Goal: Task Accomplishment & Management: Manage account settings

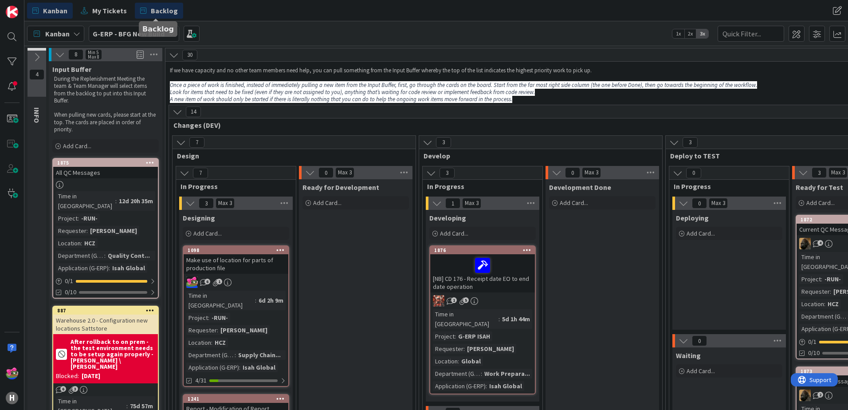
click at [157, 9] on span "Backlog" at bounding box center [164, 10] width 27 height 11
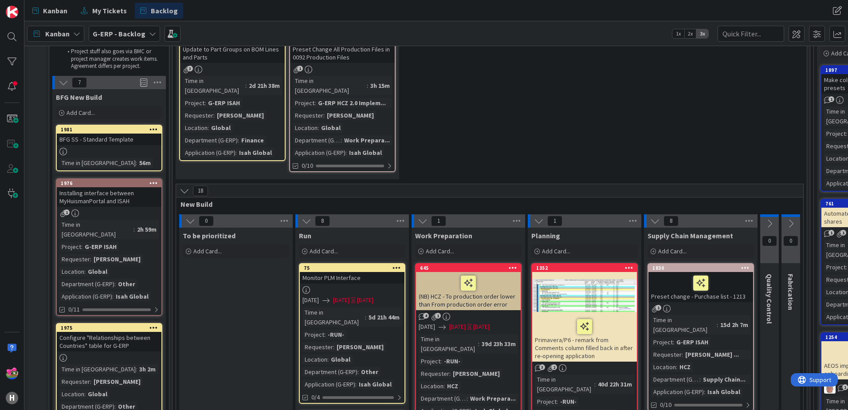
scroll to position [44, 0]
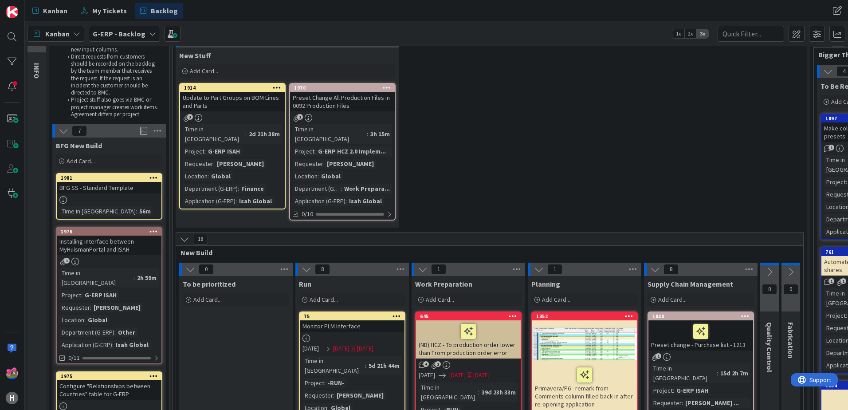
click at [106, 197] on div at bounding box center [109, 200] width 105 height 8
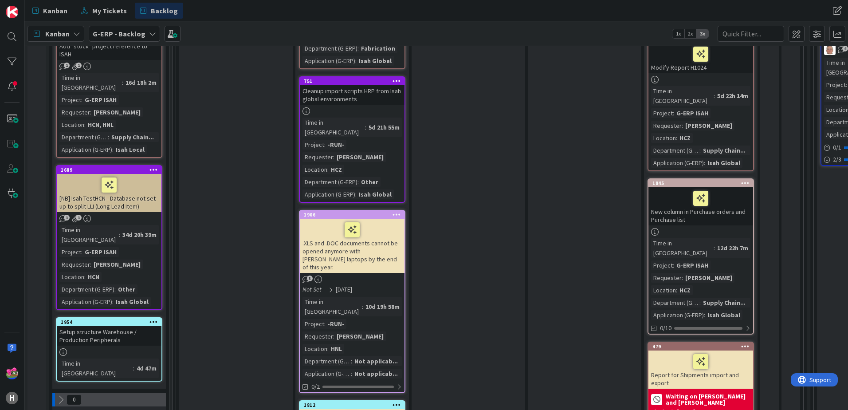
scroll to position [842, 0]
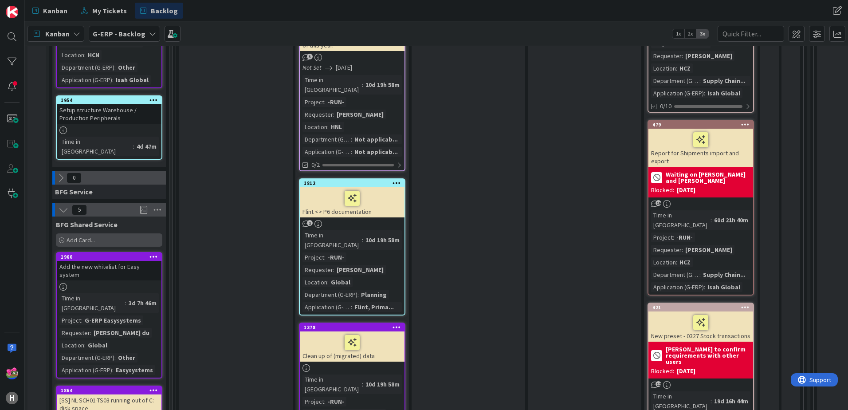
click at [99, 233] on div "Add Card..." at bounding box center [109, 239] width 106 height 13
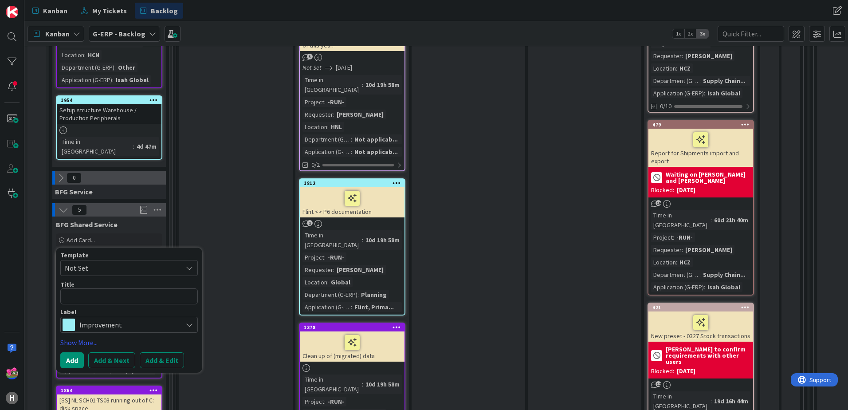
click at [112, 318] on span "Improvement" at bounding box center [128, 324] width 98 height 12
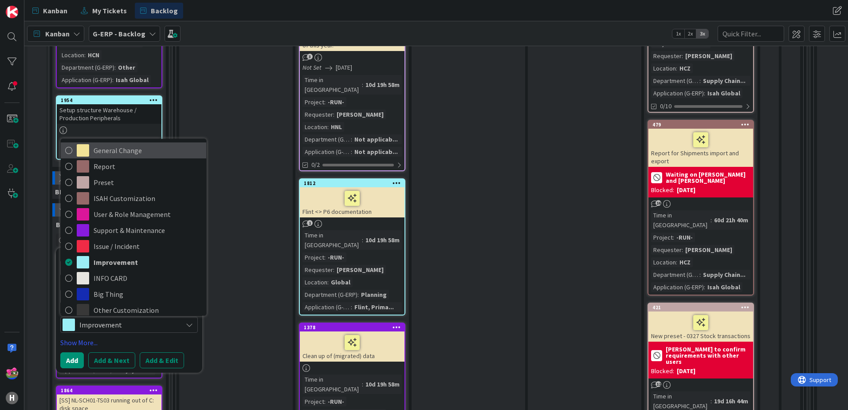
click at [99, 144] on span "General Change" at bounding box center [148, 150] width 108 height 13
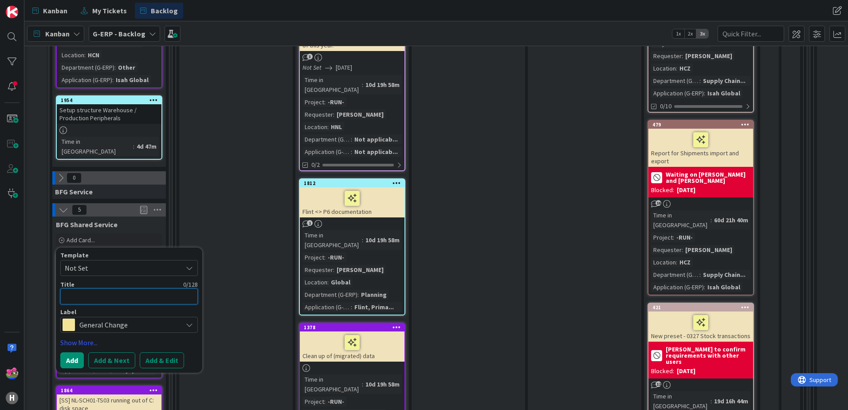
click at [113, 288] on textarea at bounding box center [128, 296] width 137 height 16
type textarea "x"
type textarea "W"
type textarea "x"
type textarea "Wi"
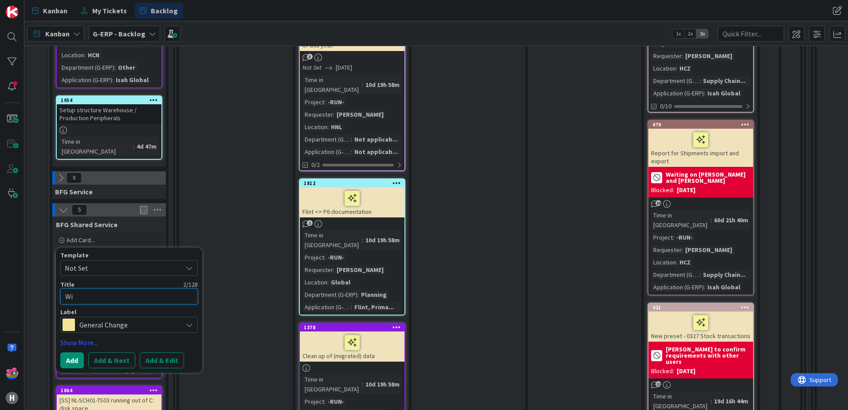
type textarea "x"
type textarea "W"
type textarea "x"
type textarea "Wh"
type textarea "x"
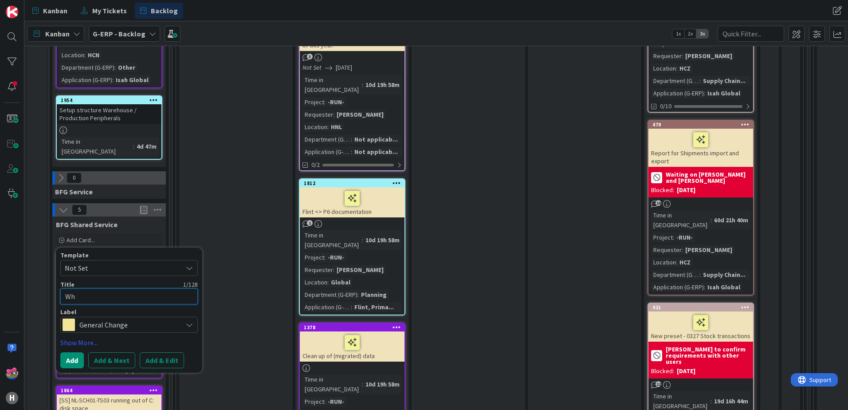
type textarea "Whi"
type textarea "x"
type textarea "Whit"
type textarea "x"
type textarea "White"
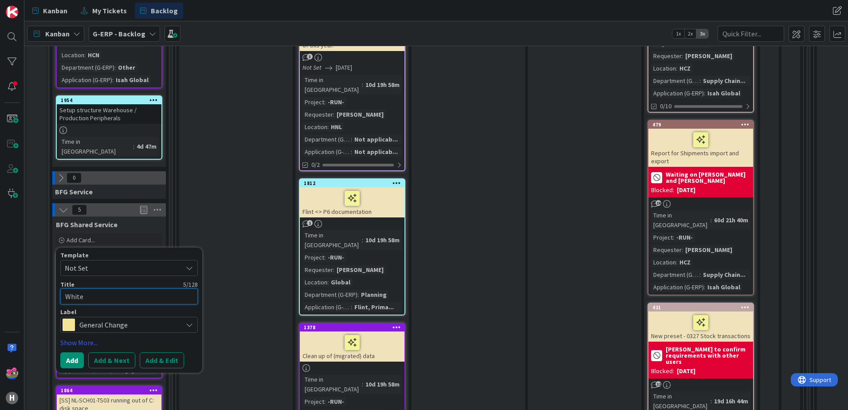
type textarea "x"
type textarea "Whitev"
type textarea "x"
type textarea "White"
type textarea "x"
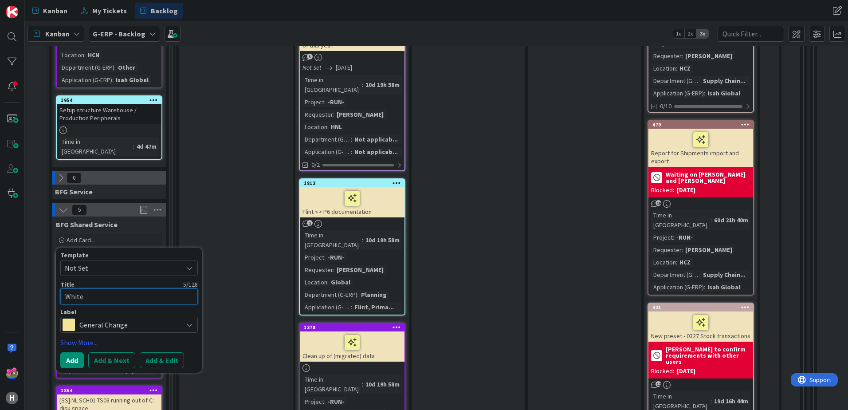
type textarea "WhiteV"
type textarea "x"
type textarea "WhiteVi"
type textarea "x"
type textarea "WhiteVis"
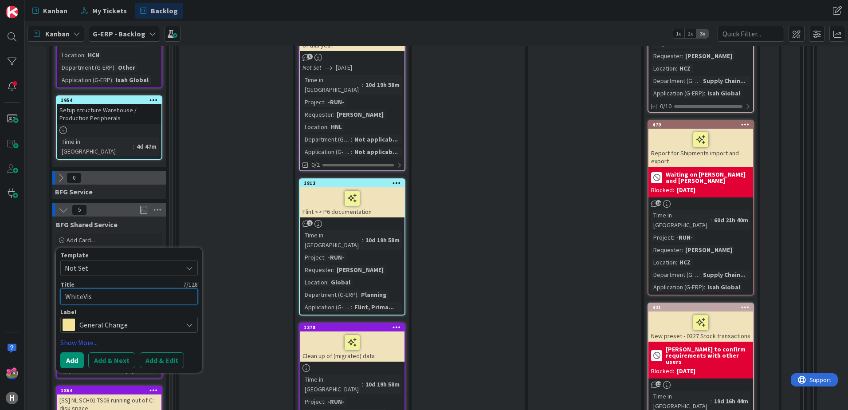
type textarea "x"
type textarea "WhiteVisi"
type textarea "x"
type textarea "WhiteVisio"
type textarea "x"
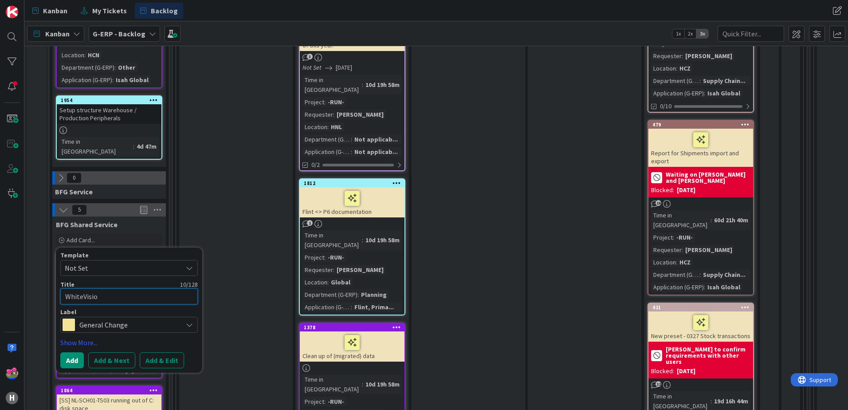
type textarea "WhiteVision"
type textarea "x"
type textarea "WhiteVision"
type textarea "x"
type textarea "WhiteVision I"
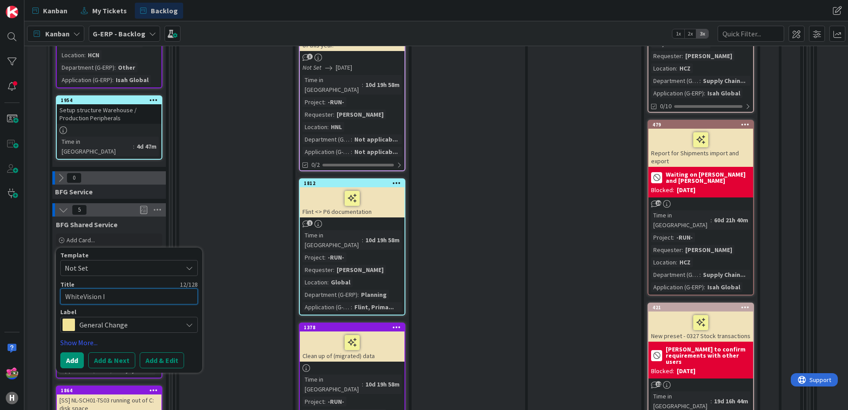
type textarea "x"
type textarea "WhiteVision Inc"
type textarea "x"
type textarea "WhiteVision Inci"
type textarea "x"
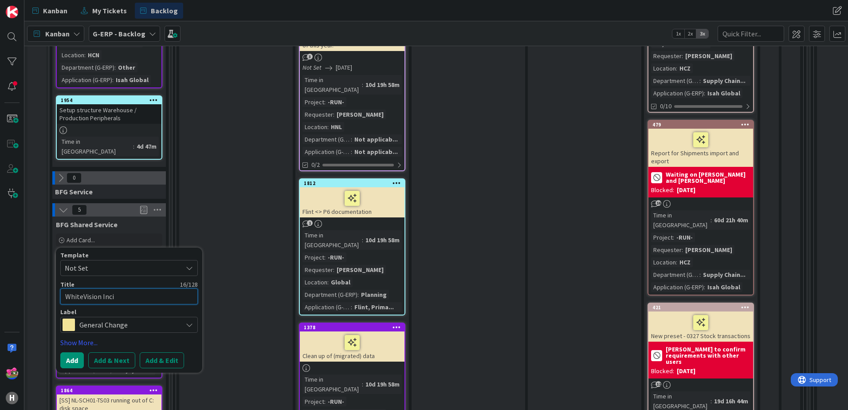
type textarea "WhiteVision Incid"
type textarea "x"
type textarea "WhiteVision Incide"
type textarea "x"
type textarea "WhiteVision Inciden"
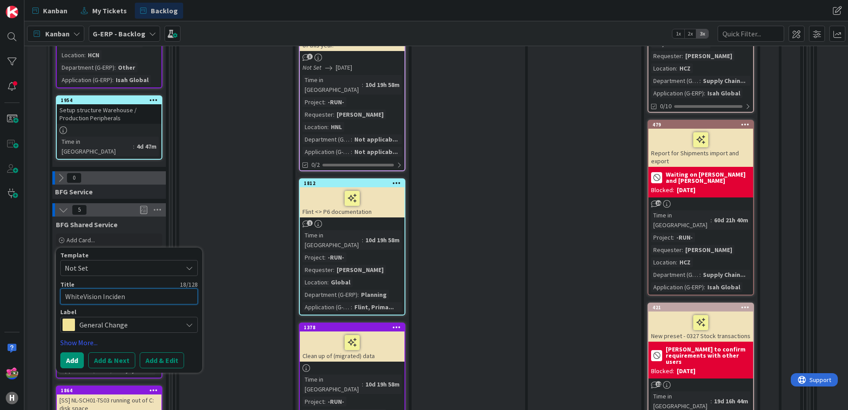
type textarea "x"
type textarea "WhiteVision Incident"
type textarea "x"
type textarea "WhiteVision Incident,"
type textarea "x"
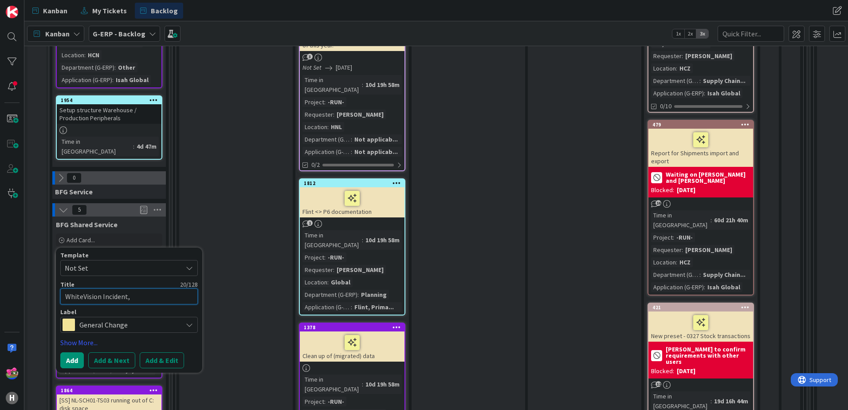
type textarea "WhiteVision Incident,"
type textarea "x"
type textarea "WhiteVision Incident,"
type textarea "x"
type textarea "WhiteVision Incident"
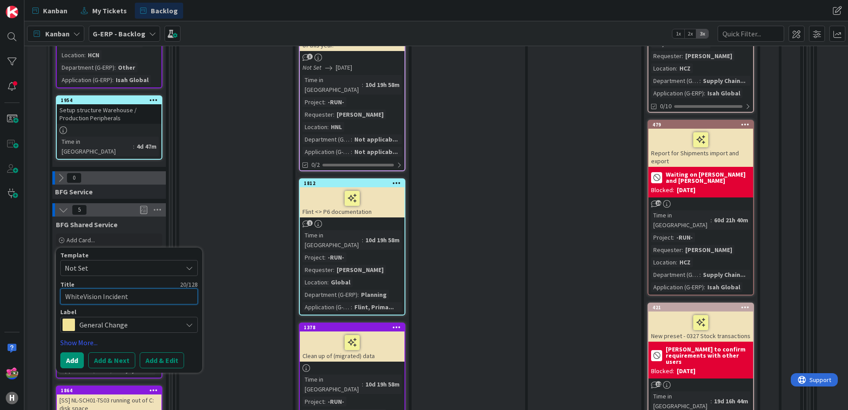
type textarea "x"
type textarea "WhiteVision Incident"
type textarea "x"
type textarea "WhiteVision Incident w"
type textarea "x"
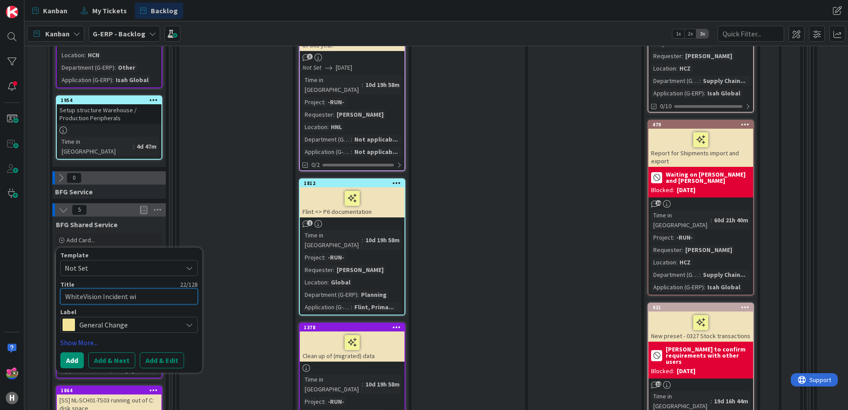
type textarea "WhiteVision Incident wit"
type textarea "x"
type textarea "WhiteVision Incident with"
type textarea "x"
type textarea "WhiteVision Incident with"
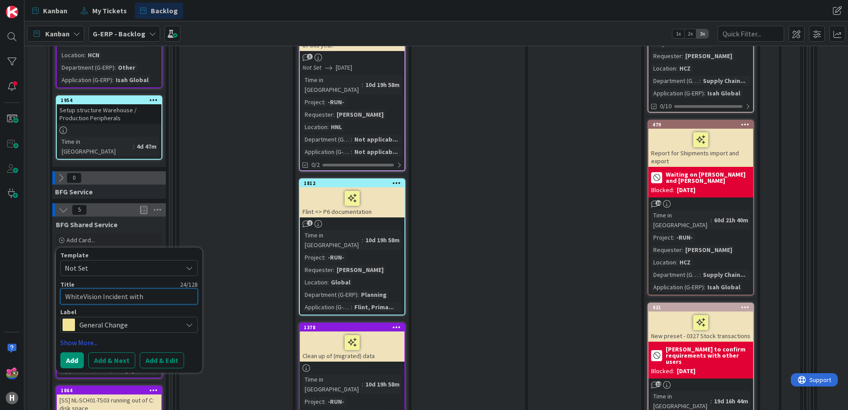
type textarea "x"
type textarea "WhiteVision Incident with a"
type textarea "x"
type textarea "WhiteVision Incident with ap"
type textarea "x"
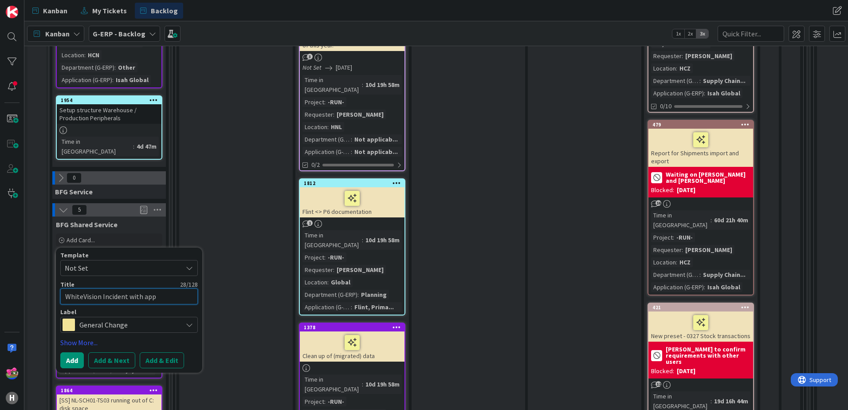
type textarea "WhiteVision Incident with appr"
type textarea "x"
type textarea "WhiteVision Incident with appro"
type textarea "x"
type textarea "WhiteVision Incident with approv"
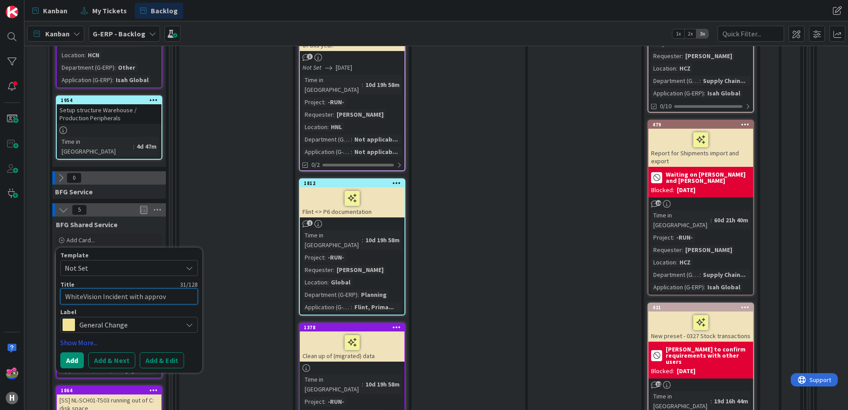
type textarea "x"
type textarea "WhiteVision Incident with approva"
type textarea "x"
type textarea "WhiteVision Incident with approval"
click at [83, 337] on link "Show More..." at bounding box center [128, 342] width 137 height 11
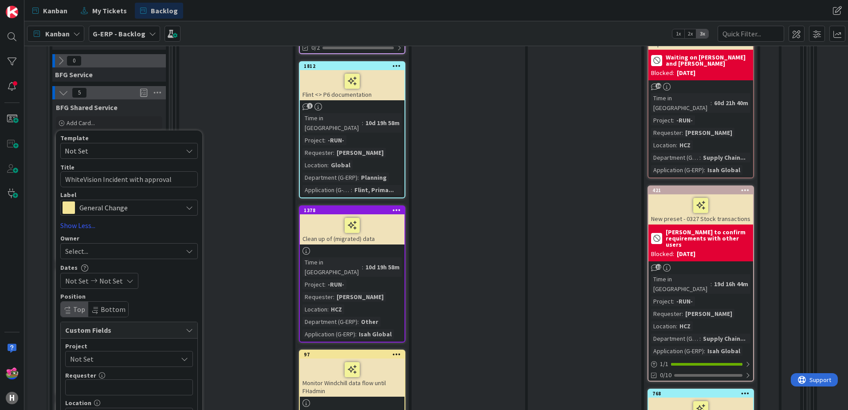
scroll to position [1020, 0]
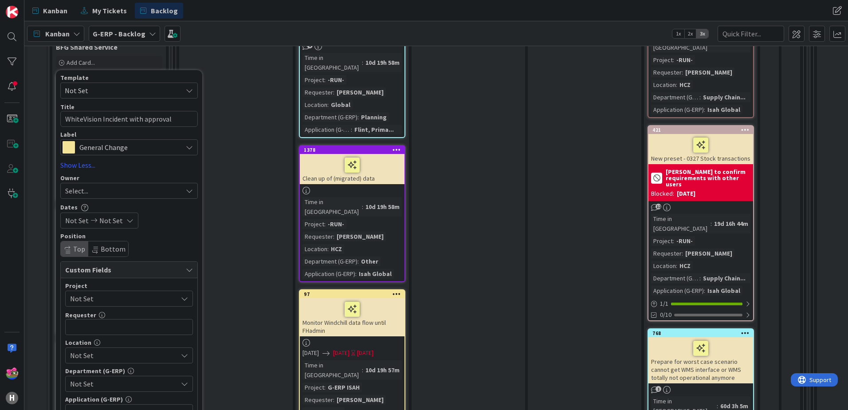
click at [97, 292] on span "Not Set" at bounding box center [121, 298] width 103 height 12
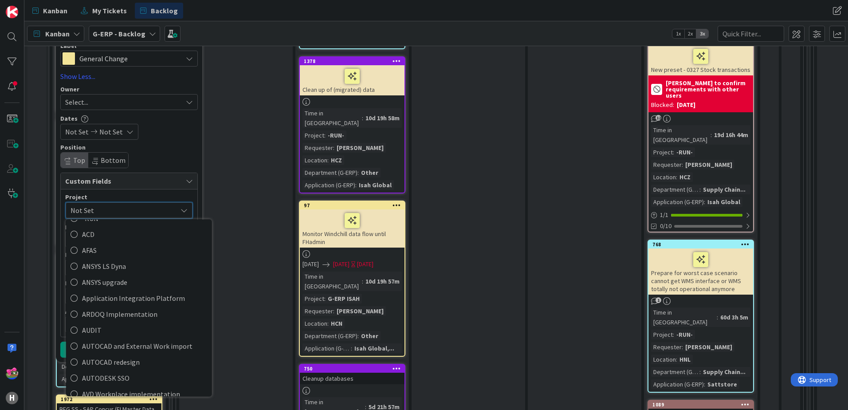
scroll to position [0, 0]
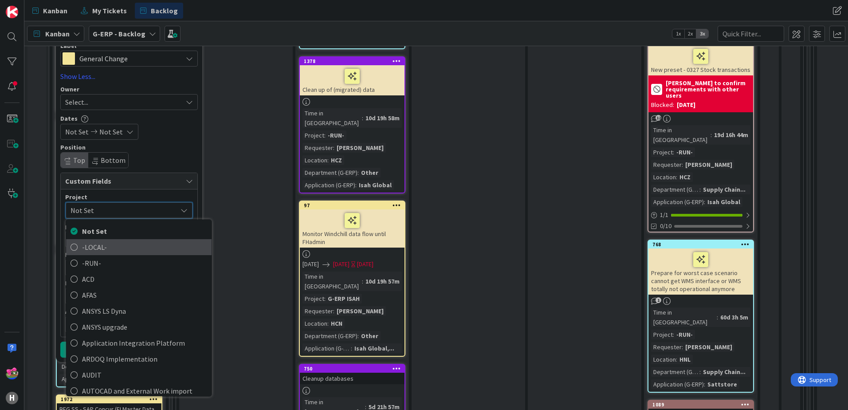
click at [100, 240] on span "-LOCAL-" at bounding box center [144, 246] width 125 height 13
type textarea "x"
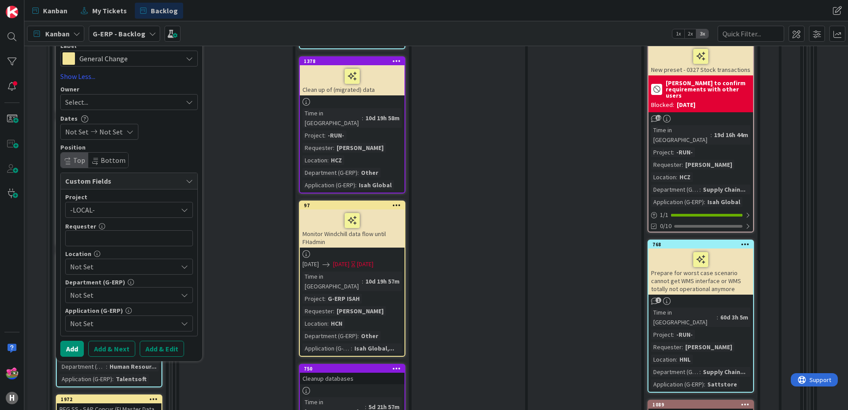
click at [97, 203] on span "-LOCAL-" at bounding box center [121, 209] width 103 height 12
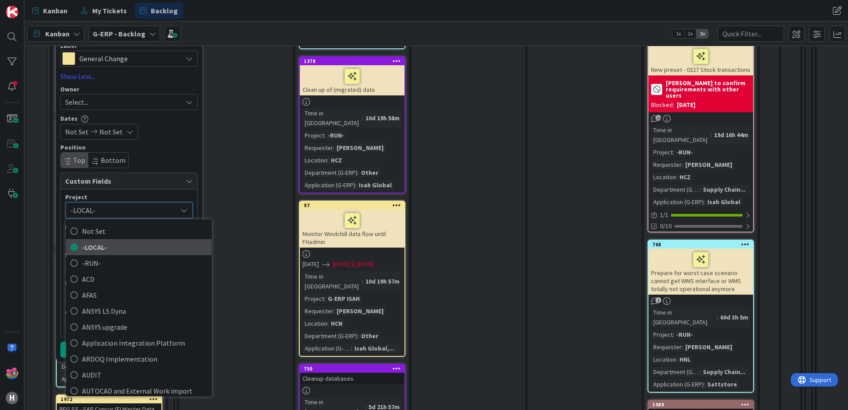
click at [106, 240] on span "-LOCAL-" at bounding box center [144, 246] width 125 height 13
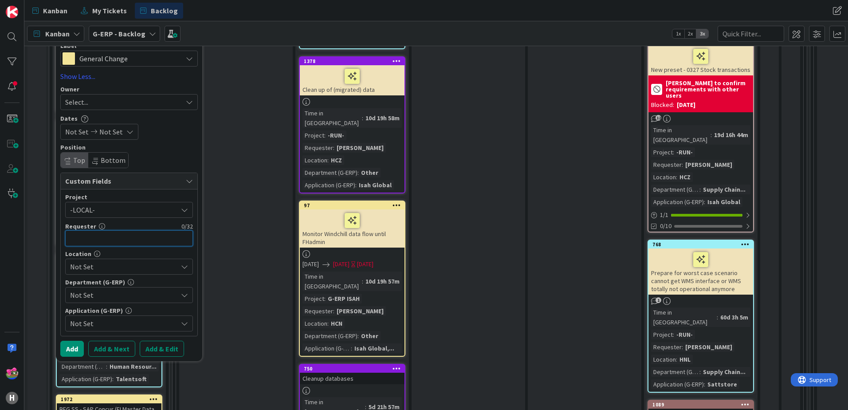
click at [98, 230] on input "text" at bounding box center [129, 238] width 128 height 16
type input "S"
type textarea "x"
type input "[PERSON_NAME]"
click at [105, 261] on span "Not Set" at bounding box center [123, 266] width 107 height 11
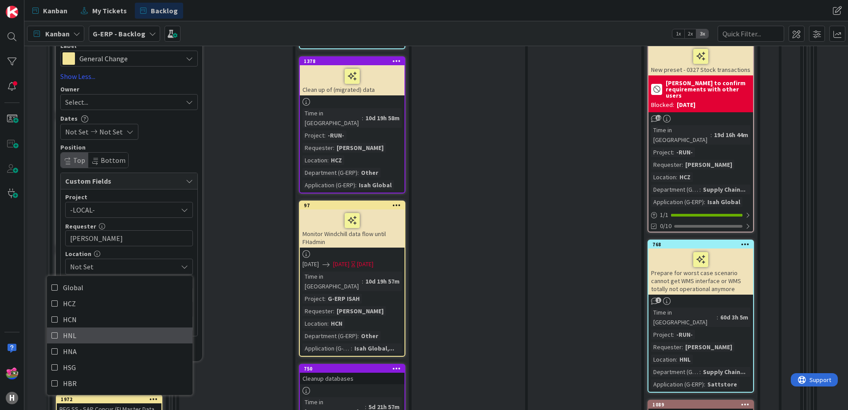
click at [50, 327] on link "HNL" at bounding box center [119, 335] width 145 height 16
click at [169, 250] on div "Location" at bounding box center [129, 253] width 128 height 6
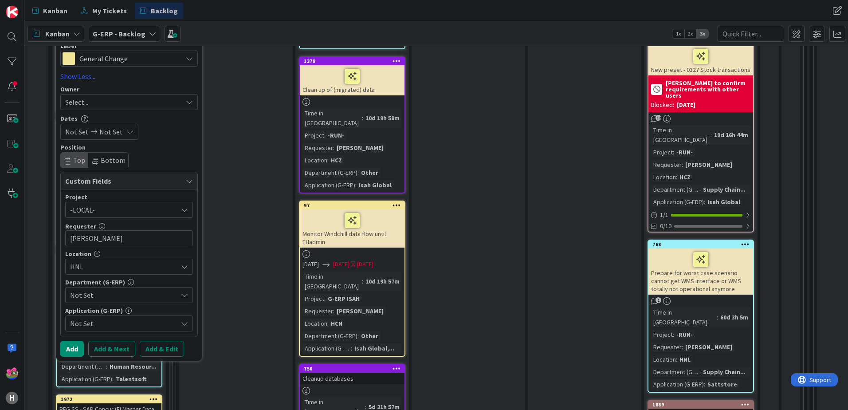
click at [128, 289] on span "Not Set" at bounding box center [123, 294] width 107 height 11
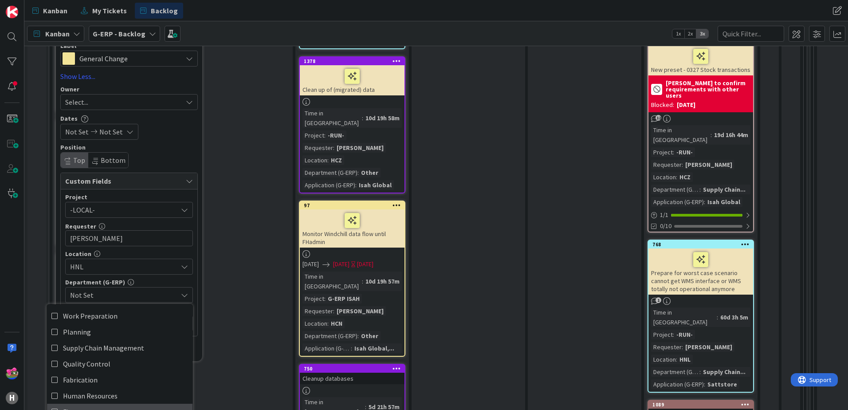
click at [74, 405] on span "Finance" at bounding box center [74, 411] width 23 height 13
click at [190, 279] on div "Department (G-ERP)" at bounding box center [129, 282] width 128 height 6
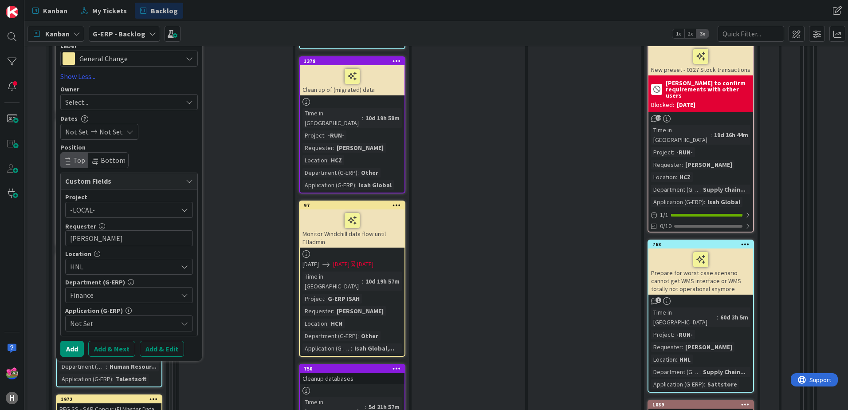
click at [158, 315] on div "Not Set" at bounding box center [129, 323] width 128 height 16
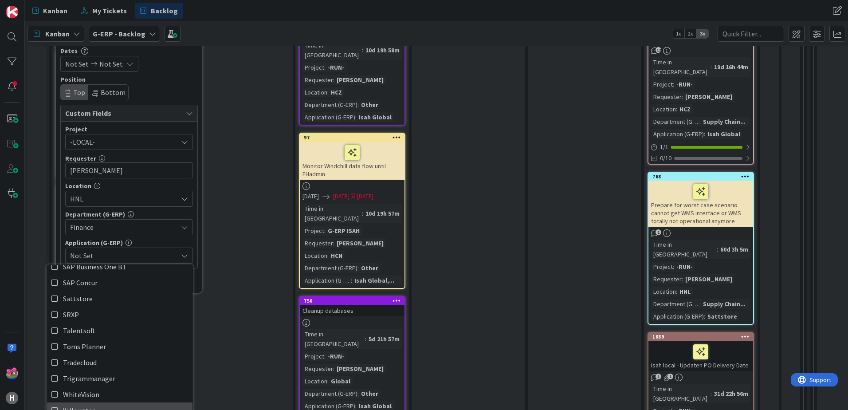
scroll to position [1197, 0]
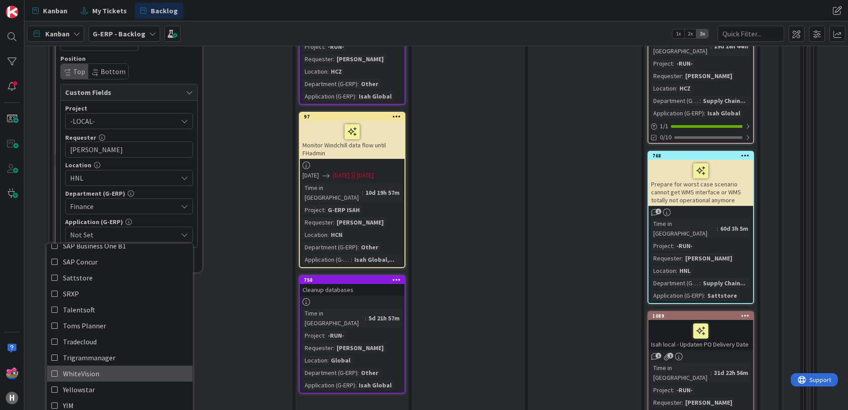
click at [73, 367] on span "WhiteVision" at bounding box center [81, 373] width 36 height 13
type textarea "x"
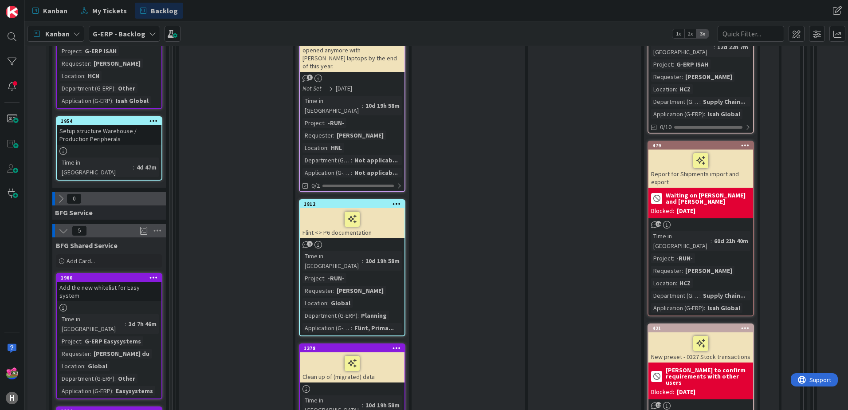
scroll to position [754, 0]
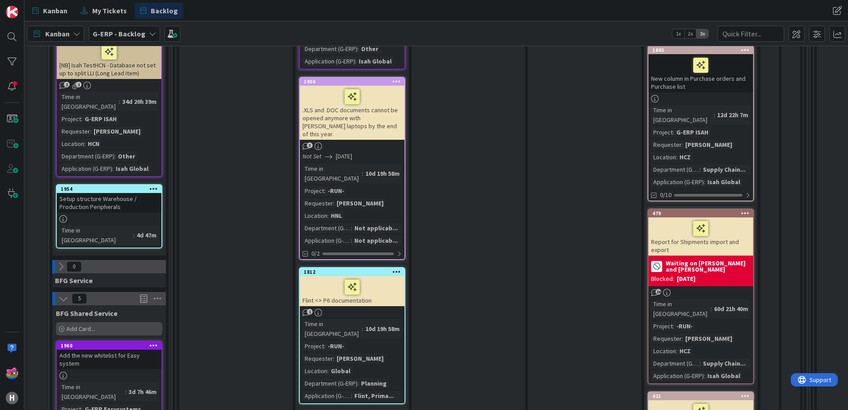
click at [82, 325] on span "Add Card..." at bounding box center [80, 329] width 28 height 8
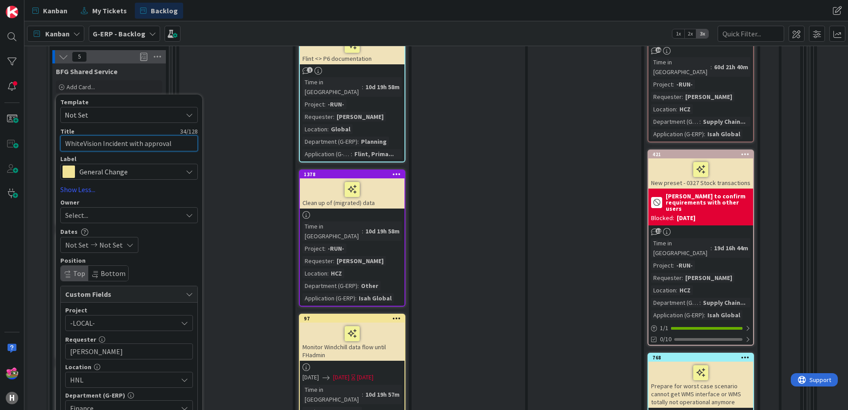
scroll to position [1108, 0]
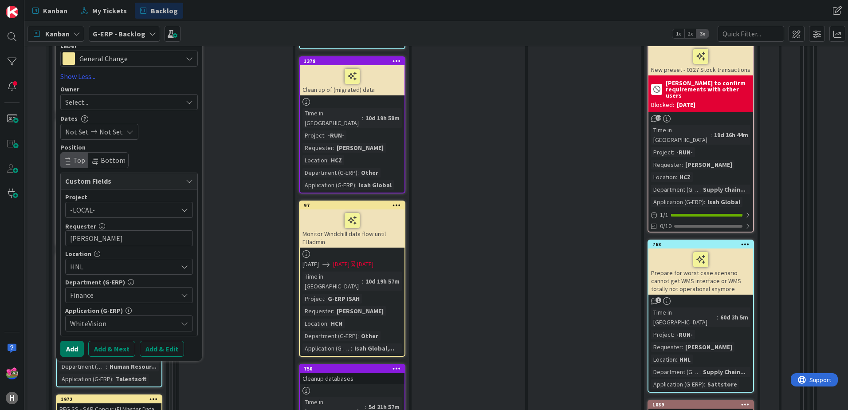
click at [79, 340] on button "Add" at bounding box center [71, 348] width 23 height 16
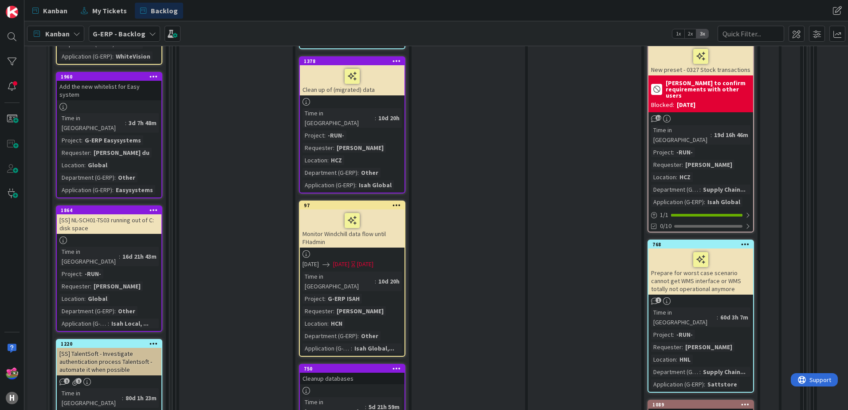
scroll to position [798, 0]
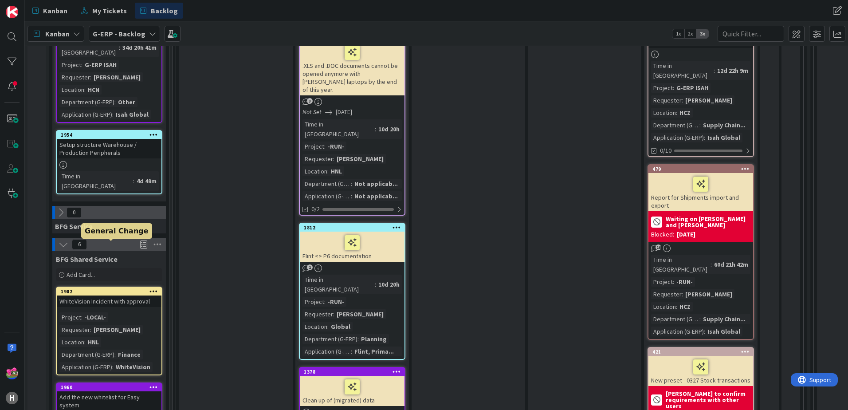
click at [124, 288] on div "1982" at bounding box center [111, 291] width 101 height 6
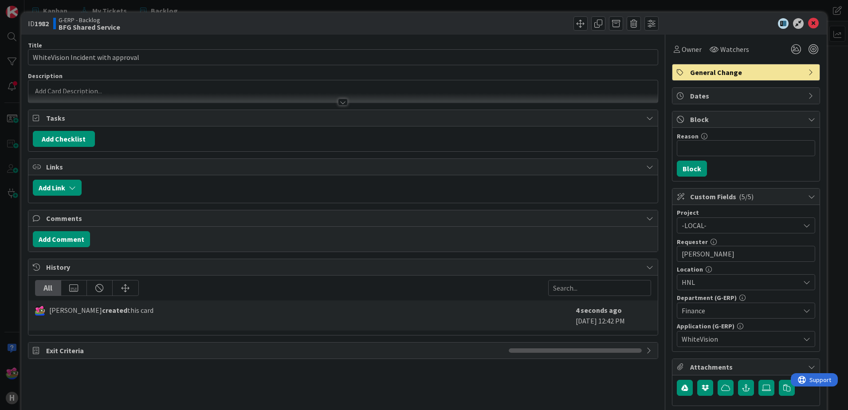
click at [79, 94] on div at bounding box center [342, 97] width 629 height 9
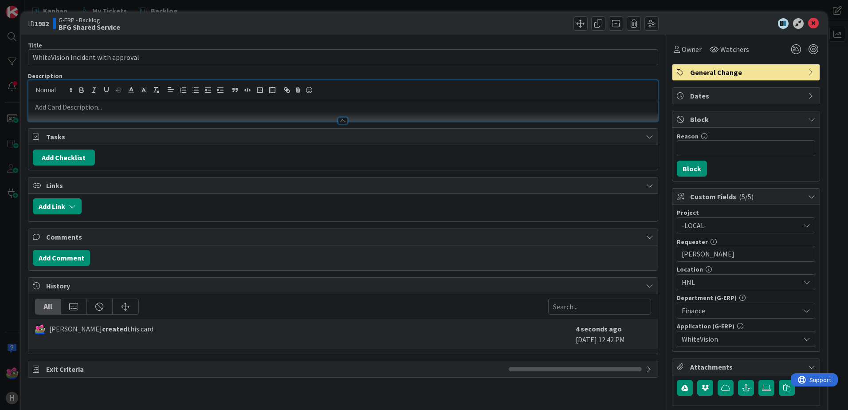
click at [100, 113] on div at bounding box center [342, 116] width 629 height 9
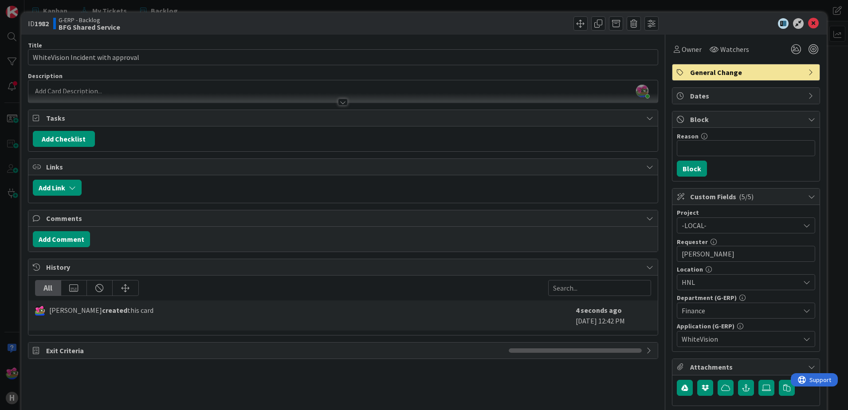
click at [89, 91] on div "Jakub Král just joined" at bounding box center [342, 91] width 629 height 22
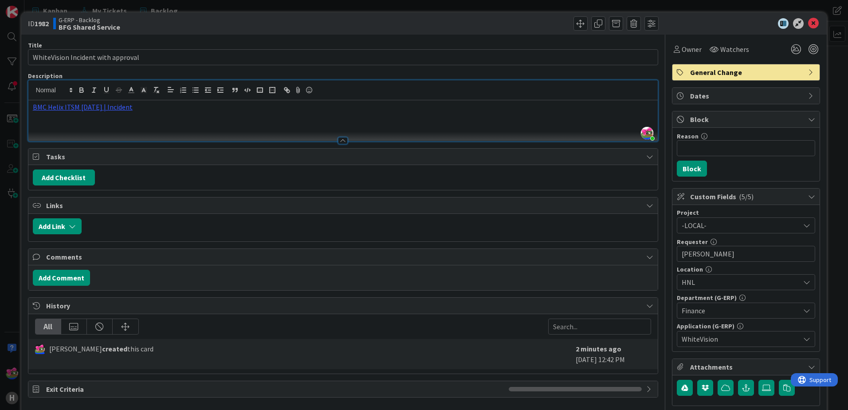
click at [139, 124] on p at bounding box center [343, 127] width 620 height 10
click at [122, 125] on p at bounding box center [343, 127] width 620 height 10
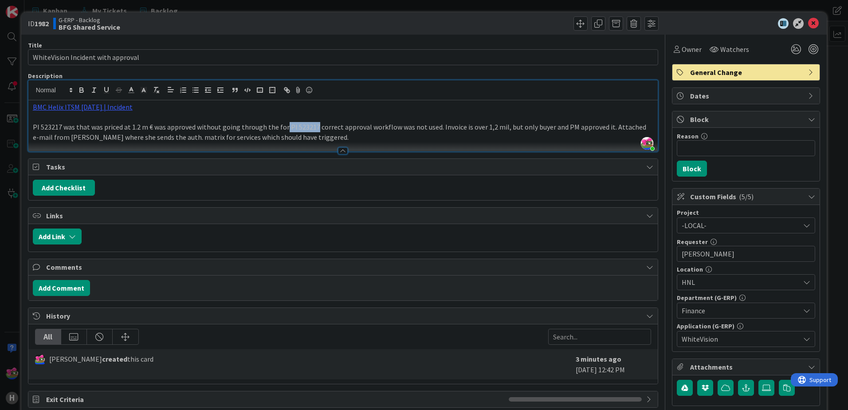
drag, startPoint x: 282, startPoint y: 126, endPoint x: 311, endPoint y: 124, distance: 28.9
click at [311, 124] on p "PI 523217 was that was priced at 1.2 m € was approved without going through the…" at bounding box center [343, 132] width 620 height 20
drag, startPoint x: 342, startPoint y: 126, endPoint x: 379, endPoint y: 124, distance: 37.3
click at [379, 124] on p "PI 523217 was that was priced at 1.2 m € was approved without going through cor…" at bounding box center [343, 132] width 620 height 20
drag, startPoint x: 343, startPoint y: 126, endPoint x: 426, endPoint y: 129, distance: 82.5
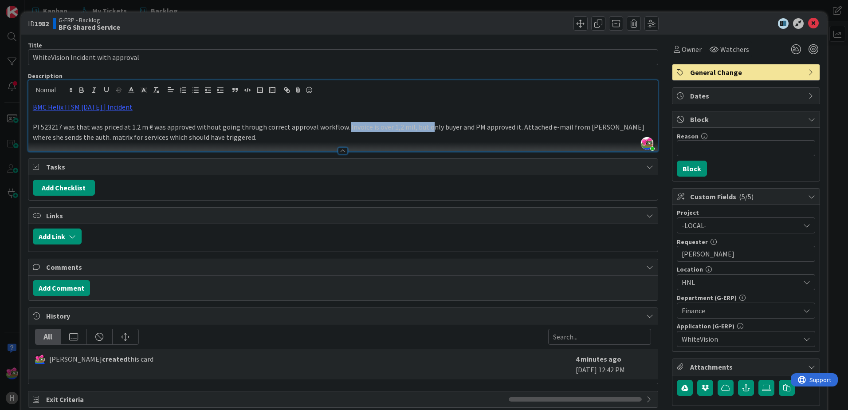
click at [426, 129] on p "PI 523217 was that was priced at 1.2 m € was approved without going through cor…" at bounding box center [343, 132] width 620 height 20
click at [438, 126] on p "PI 523217 was that was priced at 1.2 m € was approved without going through cor…" at bounding box center [343, 132] width 620 height 20
click at [714, 66] on div "General Change" at bounding box center [745, 72] width 147 height 16
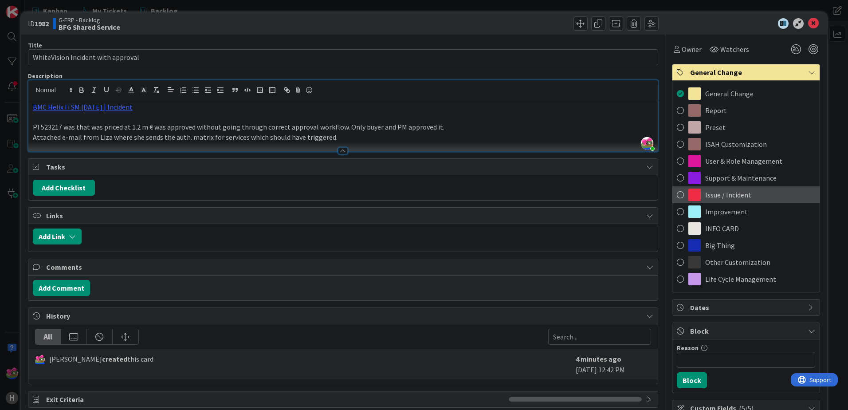
click at [677, 191] on span at bounding box center [680, 194] width 7 height 13
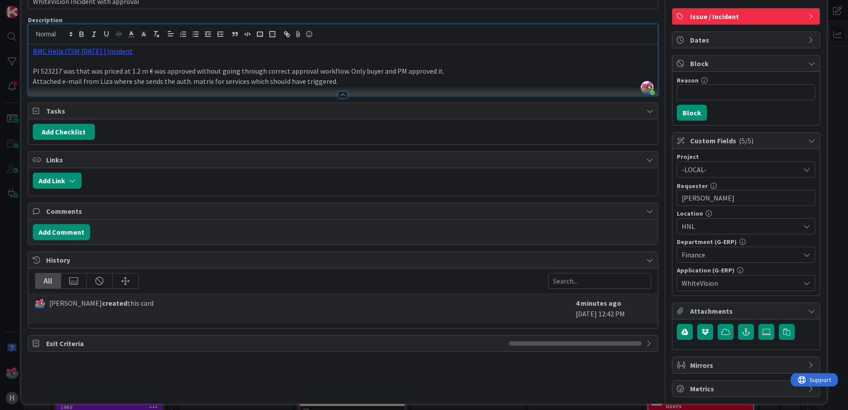
scroll to position [62, 0]
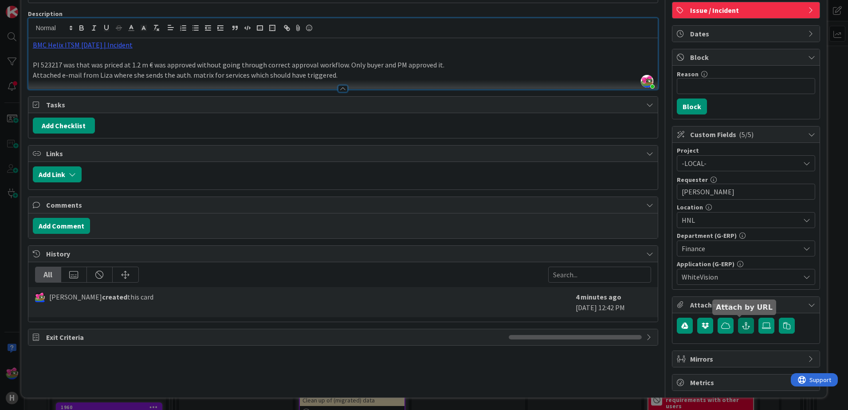
click at [738, 330] on button "button" at bounding box center [746, 325] width 16 height 16
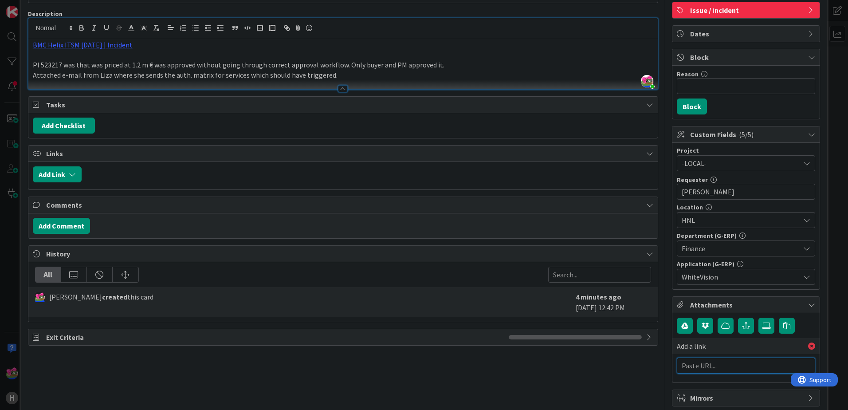
click at [717, 371] on input "text" at bounding box center [746, 365] width 138 height 16
paste input "https://huisman-smartit.onbmc.com/smartit/app/#/incident/AGGHEXFAF704DATCZ0O5TC…"
type input "https://huisman-smartit.onbmc.com/smartit/app/#/incident/AGGHEXFAF704DATCZ0O5TC…"
click at [718, 385] on input "text" at bounding box center [746, 385] width 138 height 16
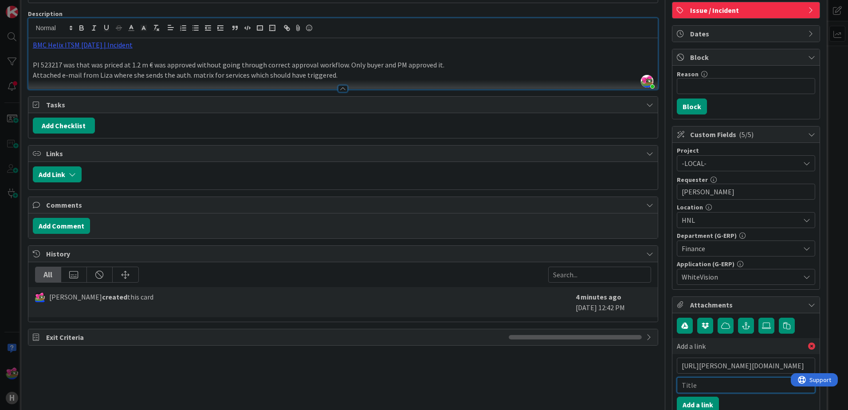
scroll to position [0, 0]
type input "N"
type input "BMC"
click at [690, 402] on button "Add a link" at bounding box center [698, 404] width 42 height 16
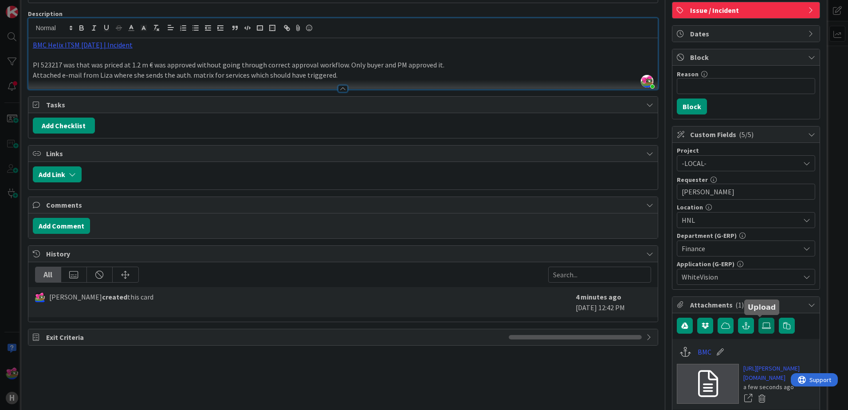
click at [764, 327] on label at bounding box center [766, 325] width 16 height 16
click at [758, 317] on input "file" at bounding box center [758, 317] width 0 height 0
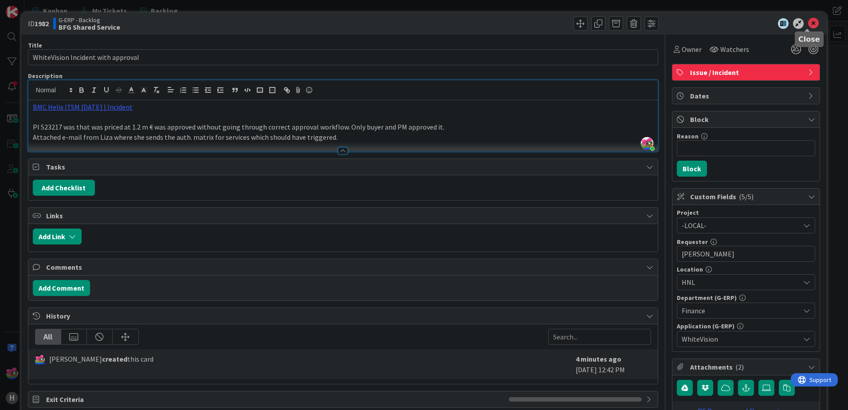
click at [808, 27] on icon at bounding box center [813, 23] width 11 height 11
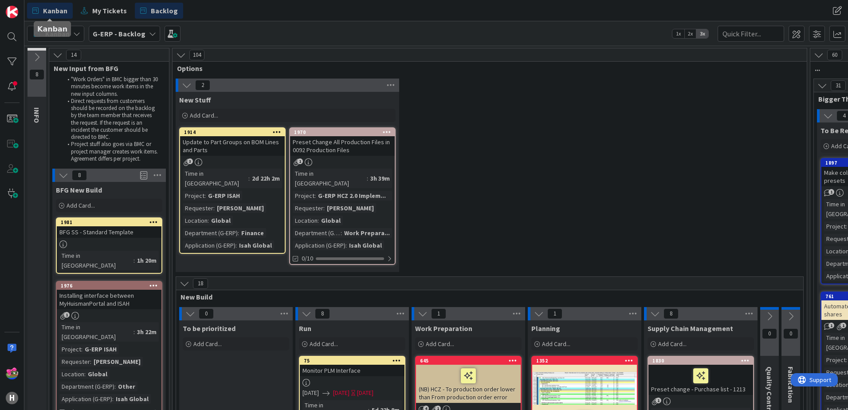
click at [61, 12] on span "Kanban" at bounding box center [55, 10] width 24 height 11
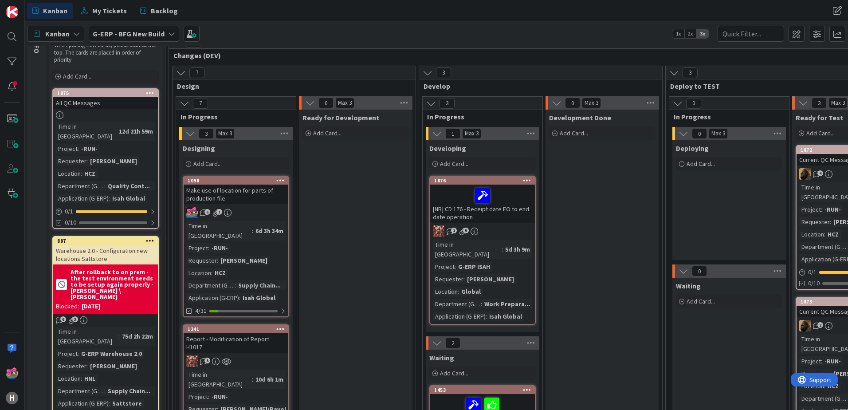
scroll to position [177, 0]
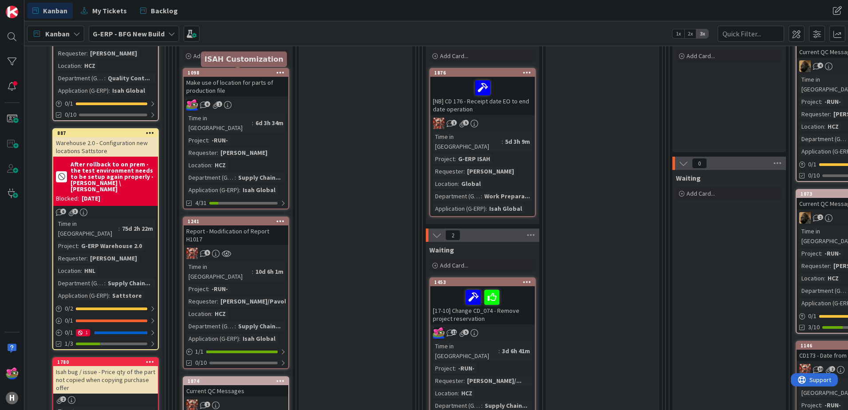
click at [231, 74] on div "1098" at bounding box center [238, 73] width 101 height 6
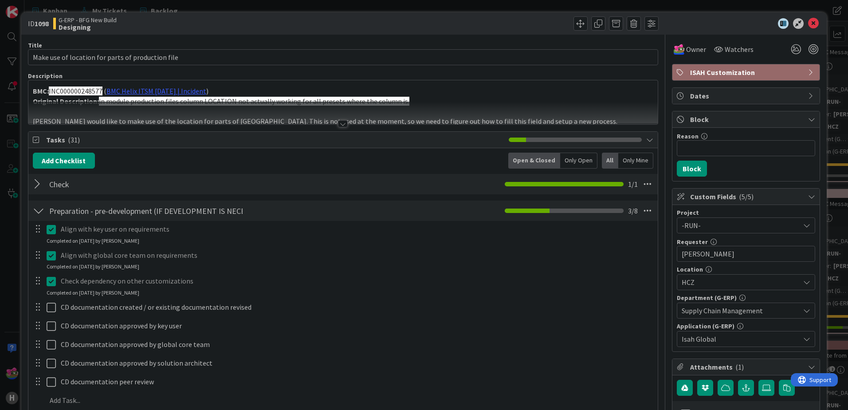
click at [341, 122] on div at bounding box center [343, 123] width 10 height 7
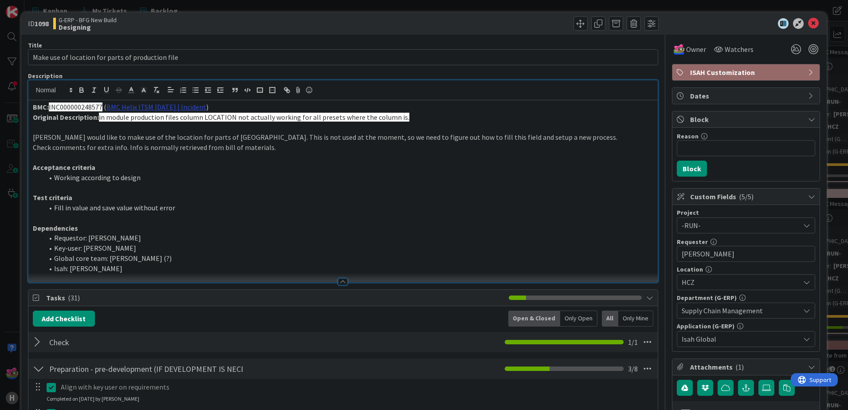
click at [176, 109] on link "BMC Helix ITSM [DATE] | Incident" at bounding box center [156, 106] width 100 height 9
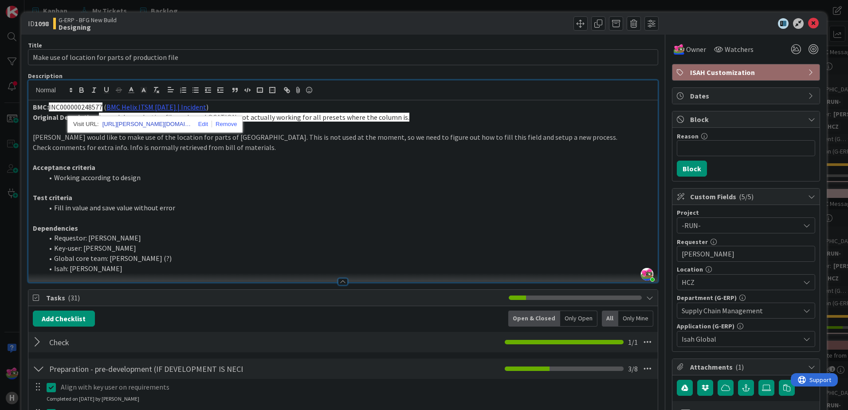
click at [172, 125] on link "[URL][PERSON_NAME][DOMAIN_NAME]" at bounding box center [146, 124] width 89 height 12
click at [253, 144] on p "Check comments for extra info. Info is normally retrieved from bill of material…" at bounding box center [343, 147] width 620 height 10
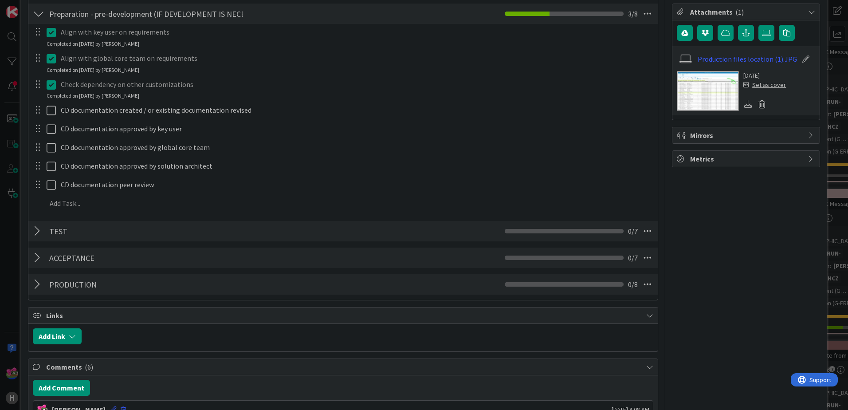
scroll to position [532, 0]
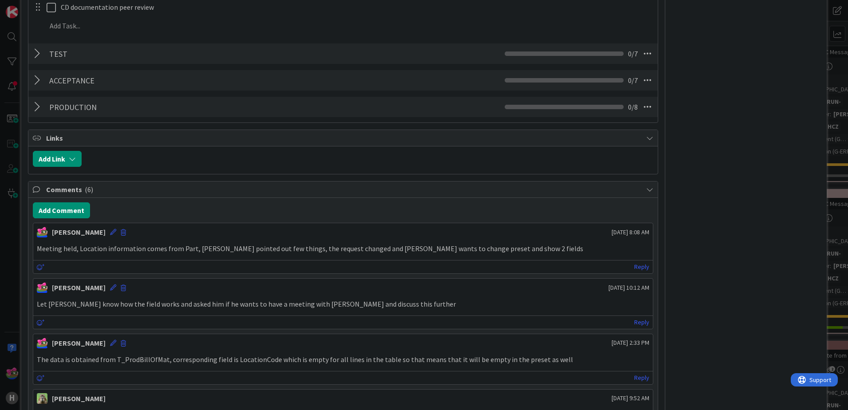
click at [499, 244] on p "Meeting held, Location information comes from Part, [PERSON_NAME] pointed out f…" at bounding box center [343, 248] width 612 height 10
click at [493, 251] on p "Meeting held, Location information comes from Part, [PERSON_NAME] pointed out f…" at bounding box center [343, 248] width 612 height 10
click at [110, 232] on icon at bounding box center [113, 232] width 6 height 6
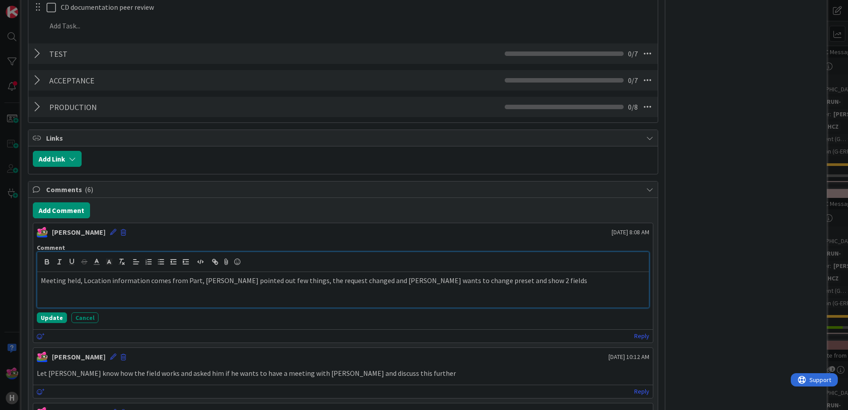
click at [501, 292] on div "Meeting held, Location information comes from Part, [PERSON_NAME] pointed out f…" at bounding box center [342, 289] width 611 height 35
click at [608, 281] on p "Meeting held, Location information comes from Part, [PERSON_NAME] pointed out f…" at bounding box center [343, 285] width 604 height 20
click at [51, 312] on div "Comment Meeting held, Location information comes from Part, [PERSON_NAME] point…" at bounding box center [342, 283] width 619 height 86
click at [50, 317] on button "Update" at bounding box center [52, 317] width 30 height 11
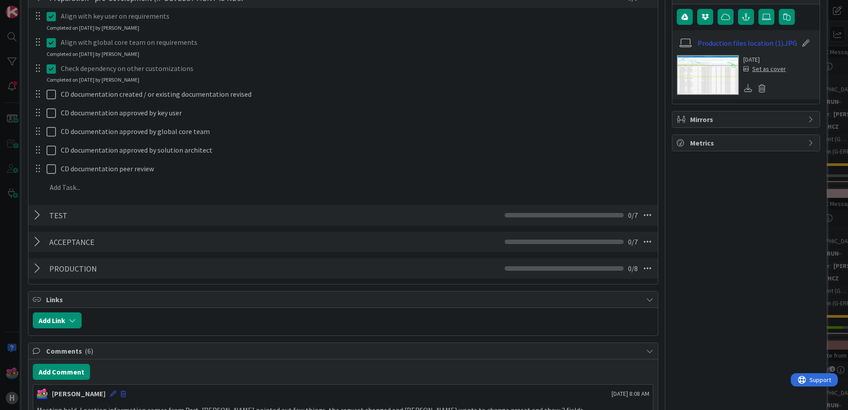
scroll to position [177, 0]
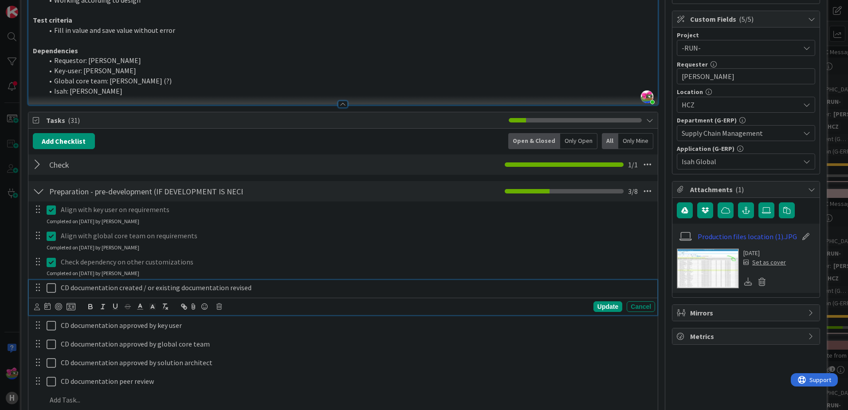
click at [54, 289] on icon at bounding box center [51, 287] width 9 height 11
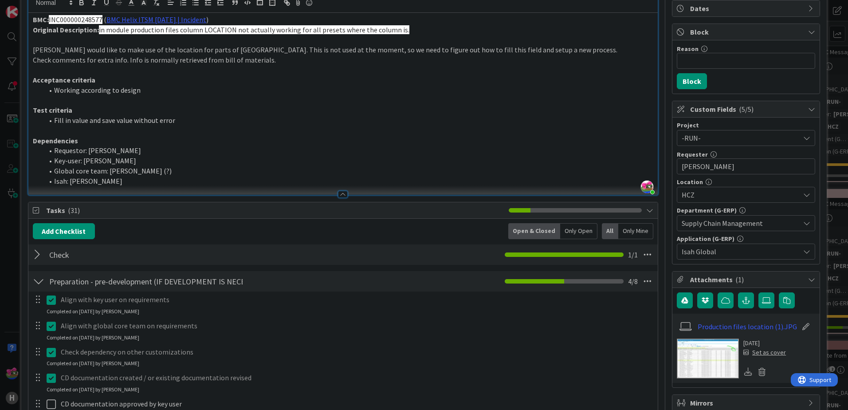
scroll to position [0, 0]
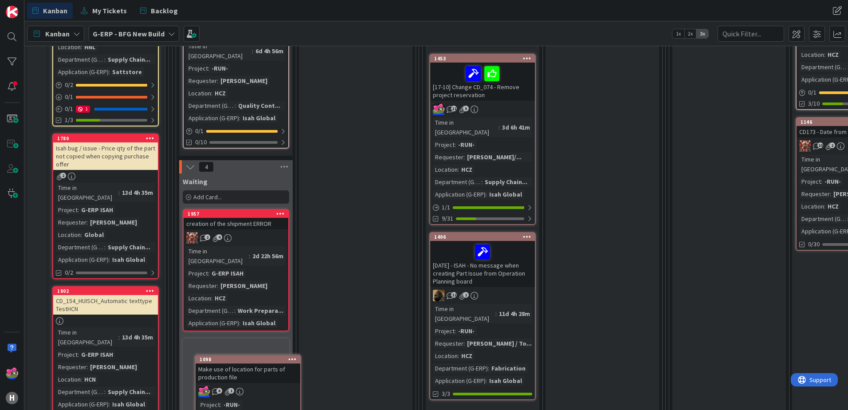
scroll to position [436, 0]
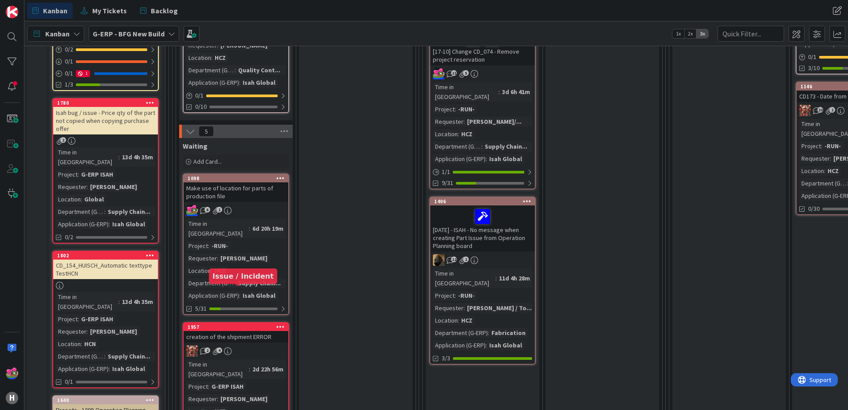
click at [238, 324] on div "1957" at bounding box center [238, 327] width 101 height 6
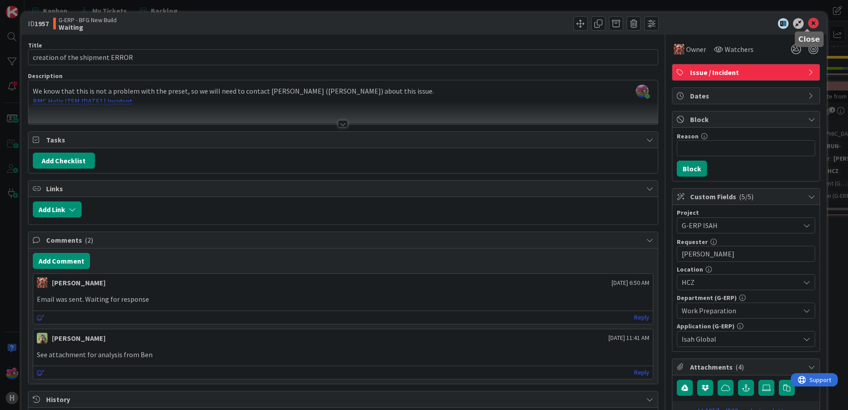
click at [808, 26] on icon at bounding box center [813, 23] width 11 height 11
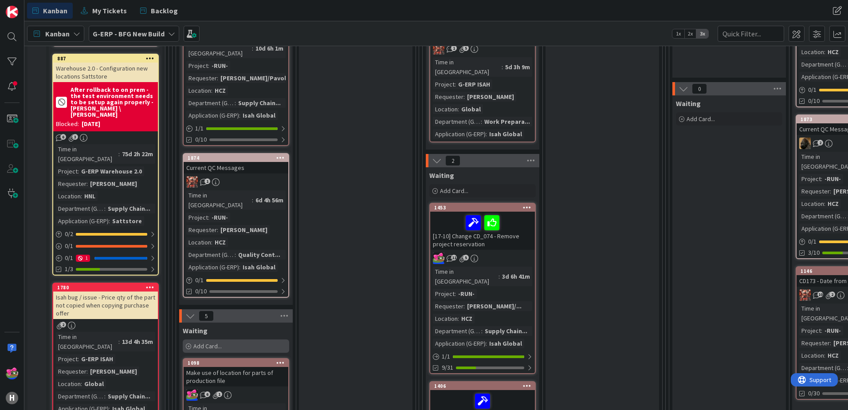
scroll to position [348, 0]
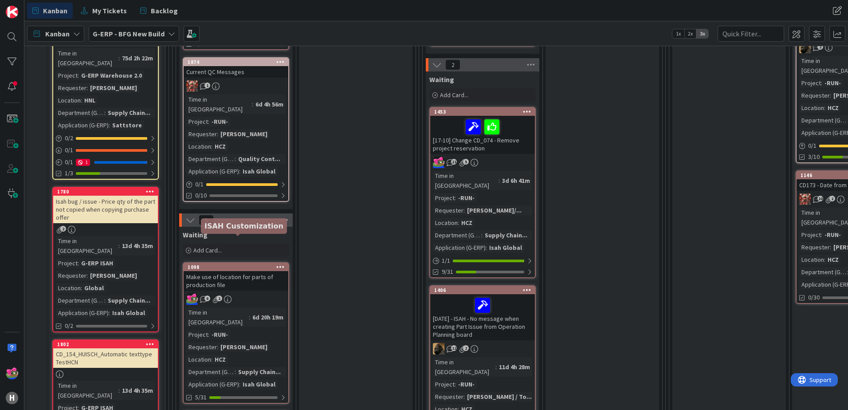
click at [218, 264] on div "1098" at bounding box center [238, 267] width 101 height 6
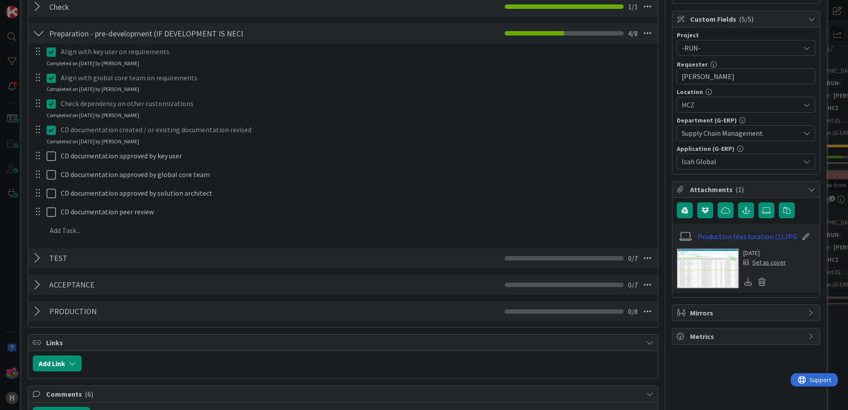
scroll to position [399, 0]
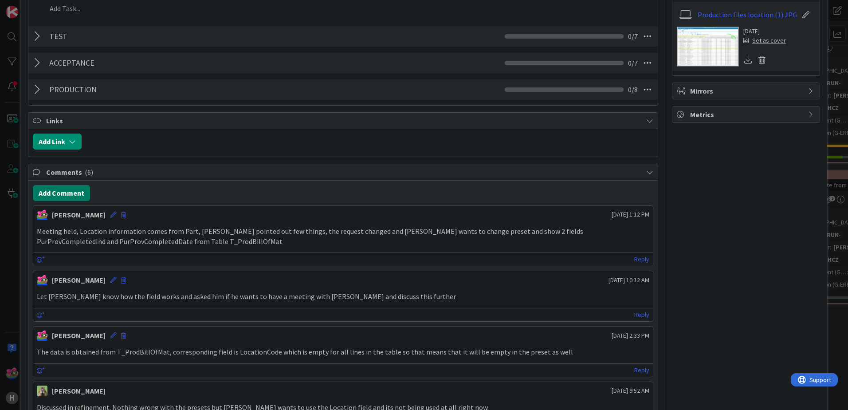
click at [66, 190] on button "Add Comment" at bounding box center [61, 193] width 57 height 16
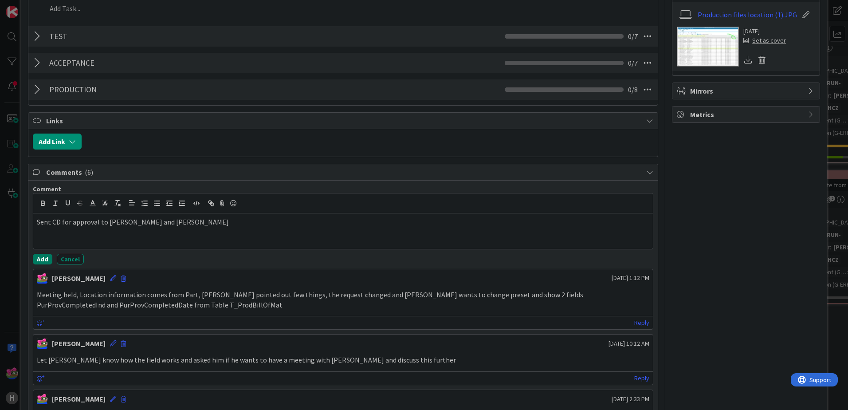
click at [39, 260] on button "Add" at bounding box center [43, 259] width 20 height 11
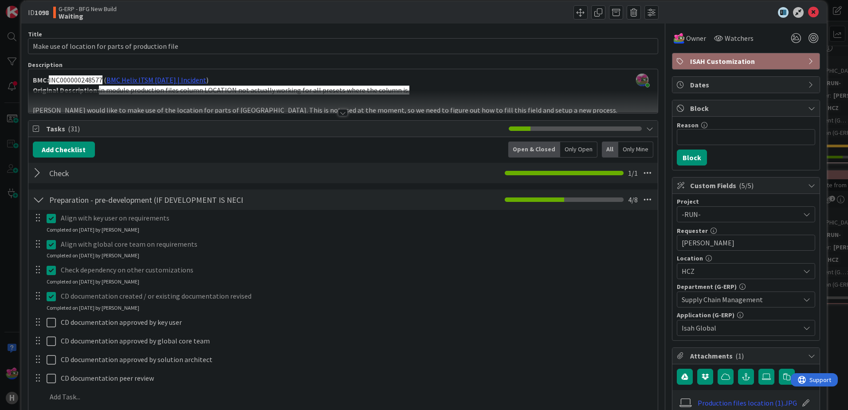
scroll to position [0, 0]
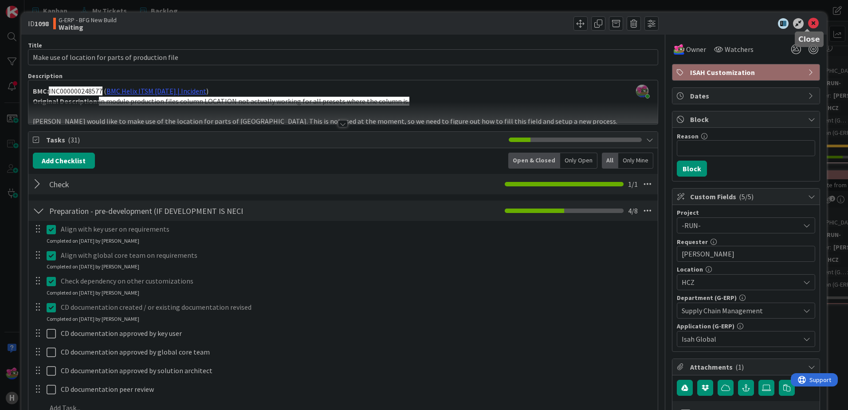
click at [808, 25] on icon at bounding box center [813, 23] width 11 height 11
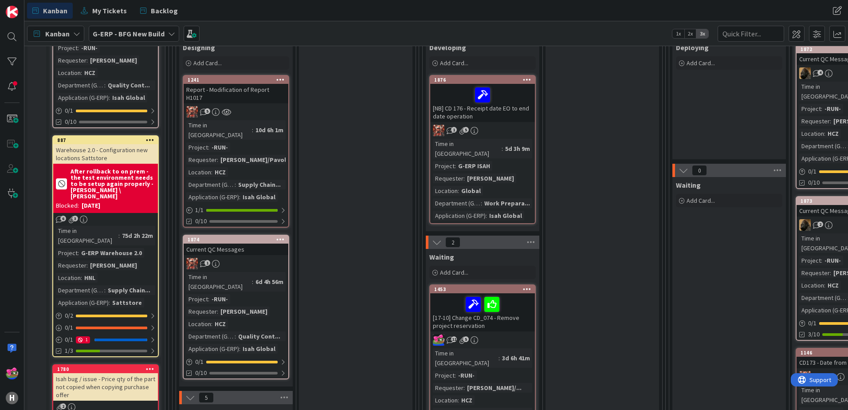
scroll to position [126, 0]
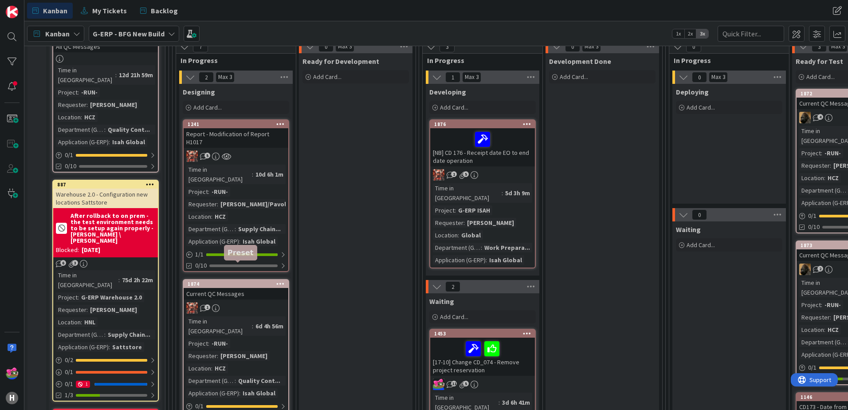
click at [251, 281] on div "1874" at bounding box center [238, 284] width 101 height 6
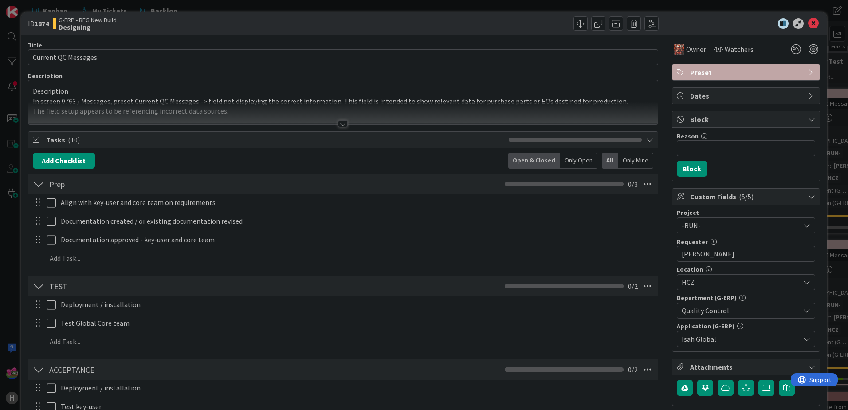
click at [338, 125] on div at bounding box center [343, 123] width 10 height 7
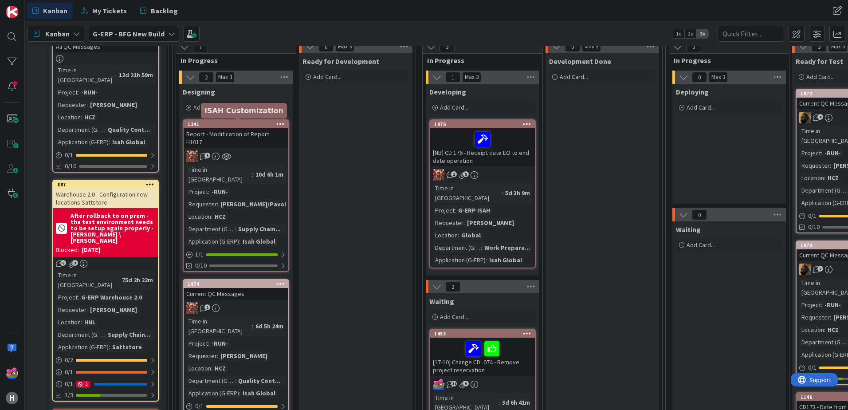
click at [219, 121] on div "1241" at bounding box center [236, 124] width 105 height 8
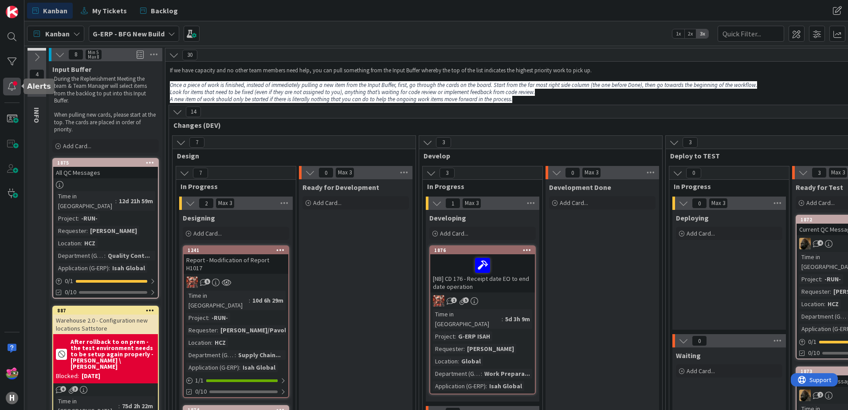
click at [17, 90] on div at bounding box center [12, 87] width 18 height 18
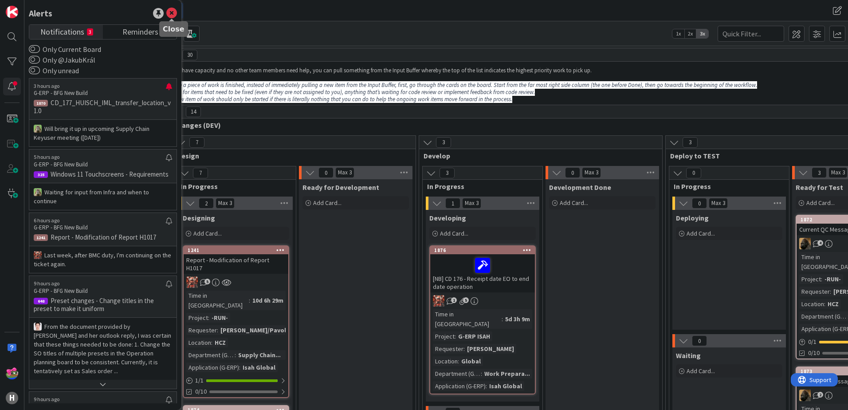
click at [174, 18] on body "H Alerts Notifications 3 Reminders Only Current Board Only @JakubKrál Only unre…" at bounding box center [424, 205] width 848 height 410
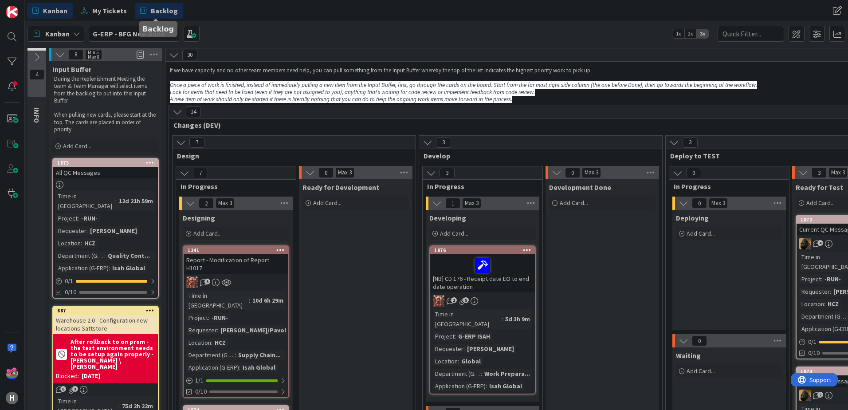
click at [156, 13] on span "Backlog" at bounding box center [164, 10] width 27 height 11
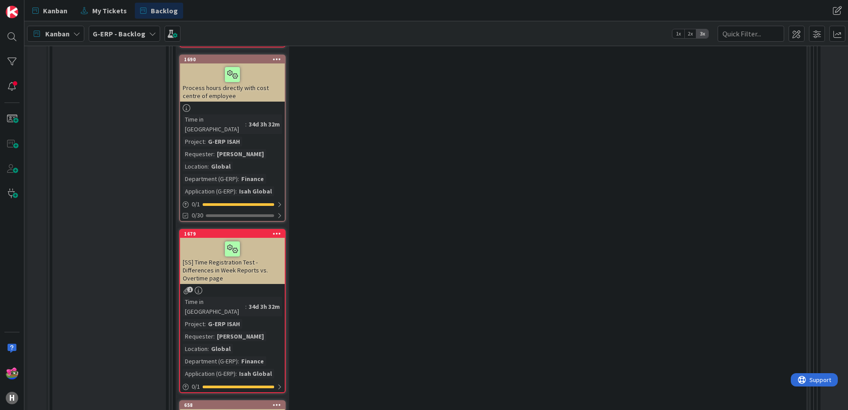
scroll to position [6809, 0]
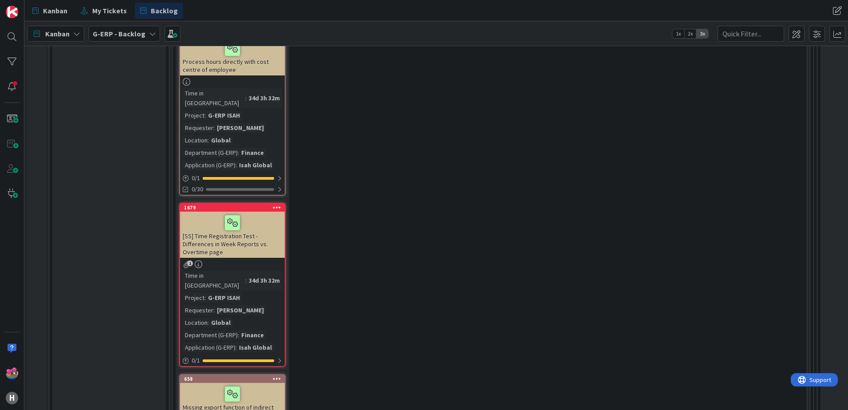
click at [113, 36] on b "G-ERP - Backlog" at bounding box center [119, 33] width 53 height 9
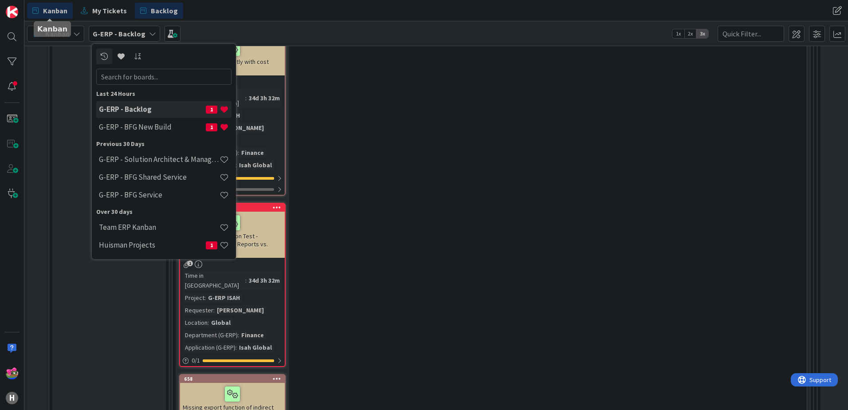
click at [44, 8] on span "Kanban" at bounding box center [55, 10] width 24 height 11
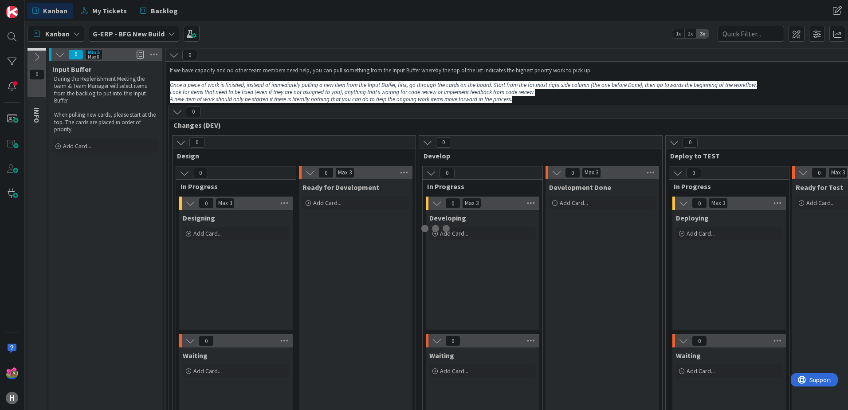
click at [134, 35] on b "G-ERP - BFG New Build" at bounding box center [129, 33] width 72 height 9
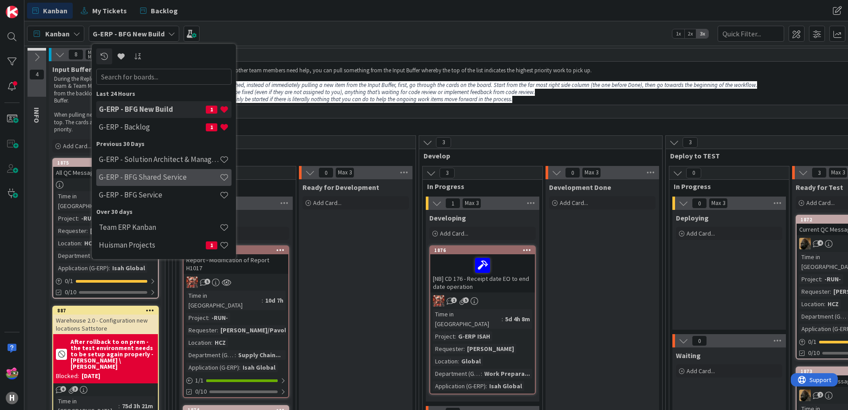
click at [159, 181] on h4 "G-ERP - BFG Shared Service" at bounding box center [159, 176] width 121 height 9
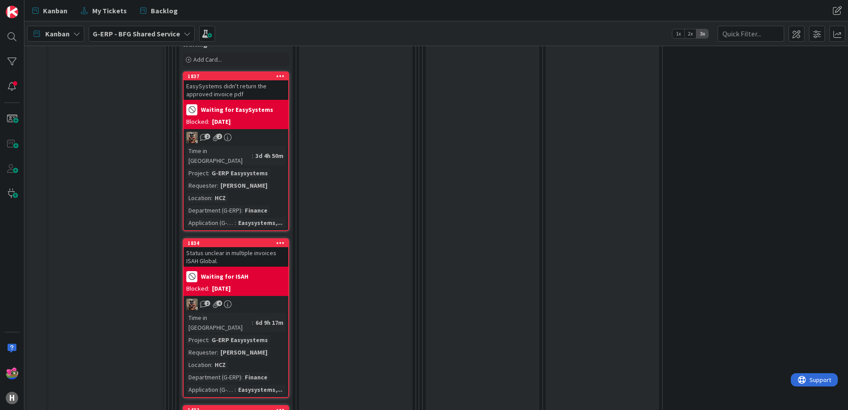
scroll to position [5098, 0]
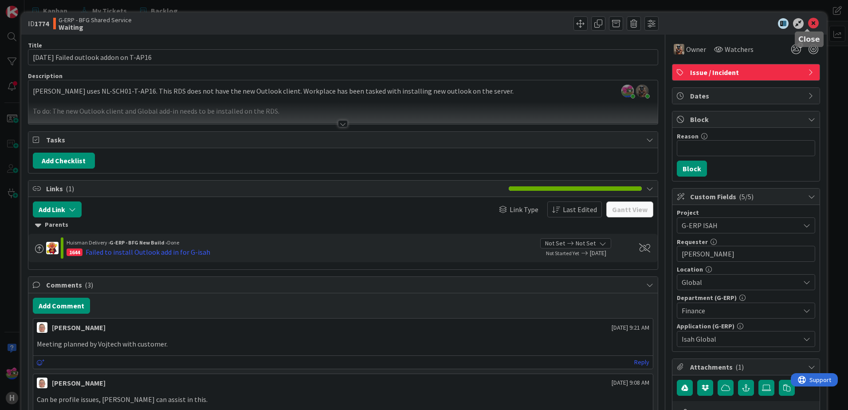
click at [808, 24] on icon at bounding box center [813, 23] width 11 height 11
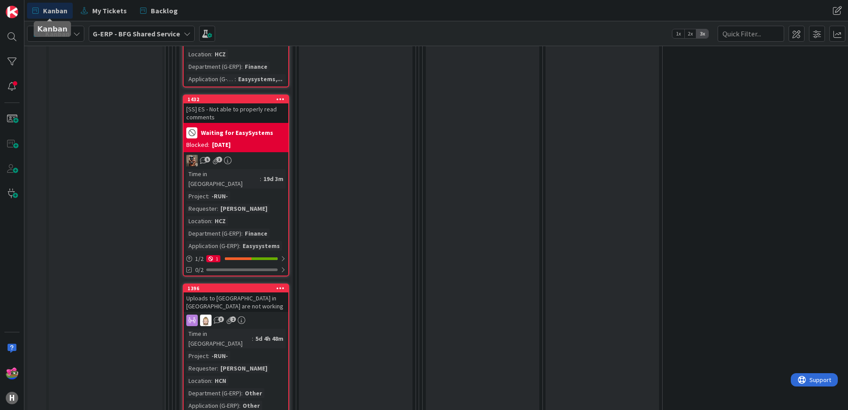
click at [47, 6] on span "Kanban" at bounding box center [55, 10] width 24 height 11
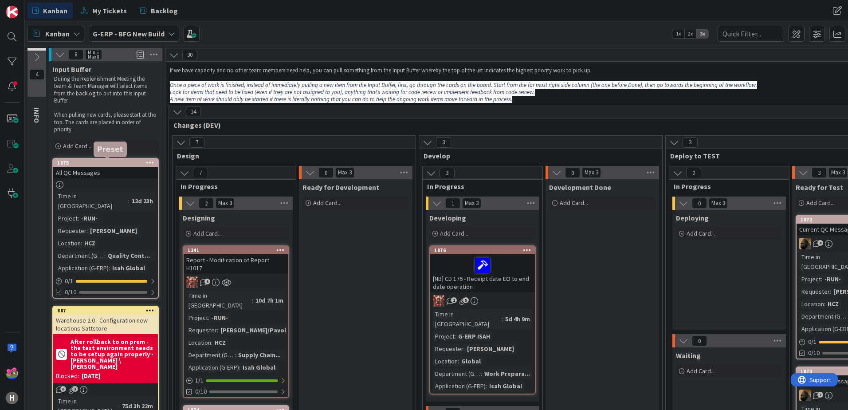
click at [106, 165] on div "1875" at bounding box center [107, 163] width 101 height 6
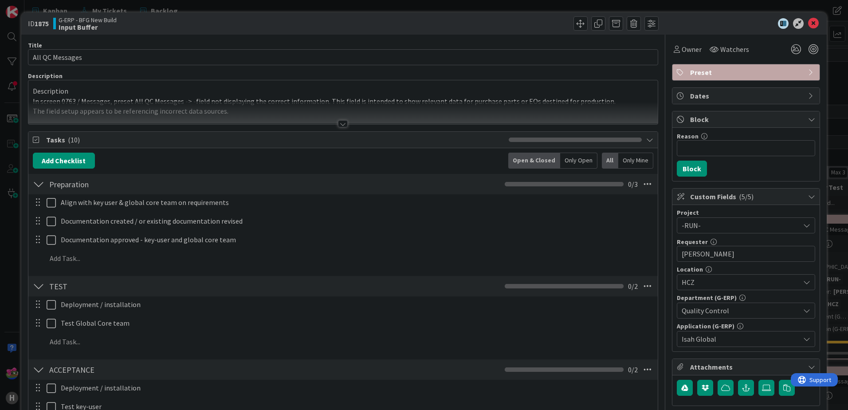
click at [333, 121] on div at bounding box center [342, 113] width 629 height 23
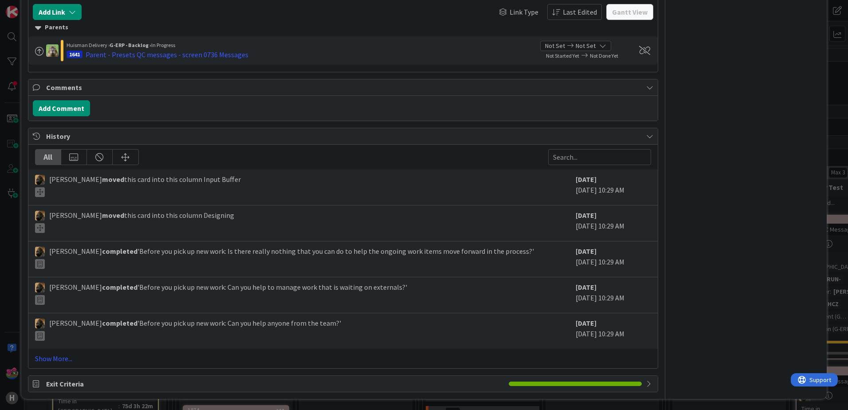
scroll to position [803, 0]
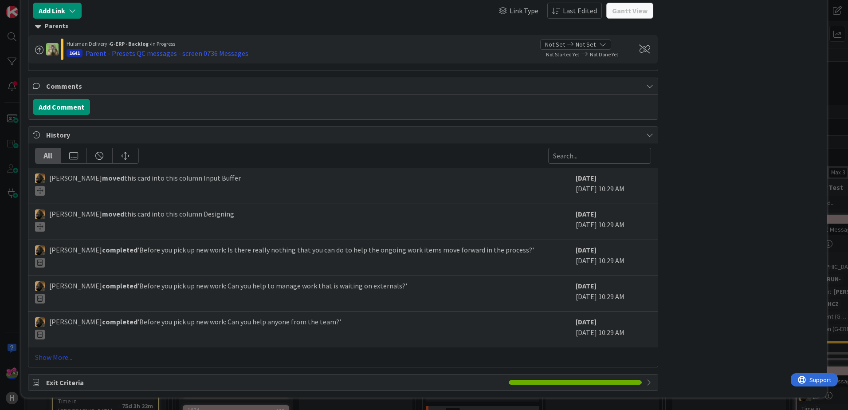
click at [59, 354] on link "Show More..." at bounding box center [343, 357] width 616 height 11
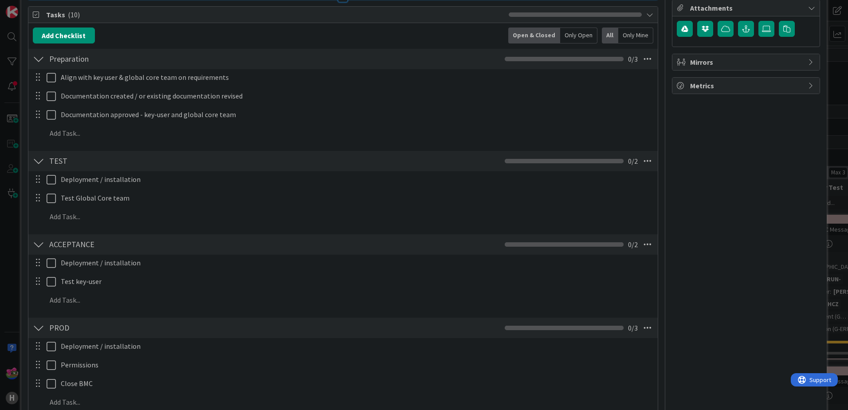
scroll to position [0, 0]
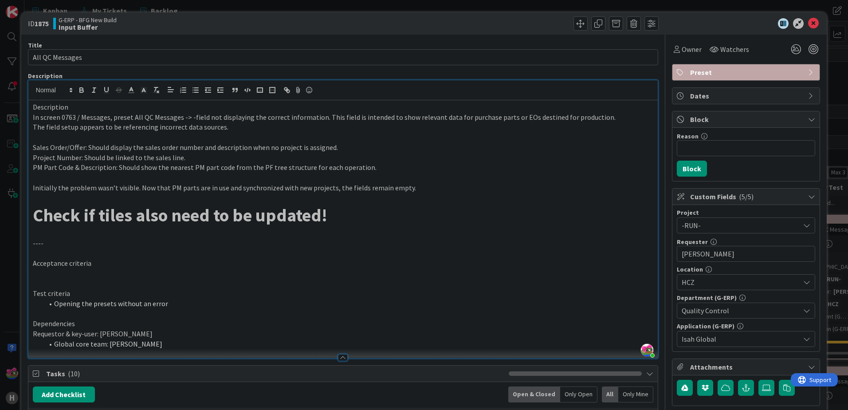
click at [808, 26] on icon at bounding box center [813, 23] width 11 height 11
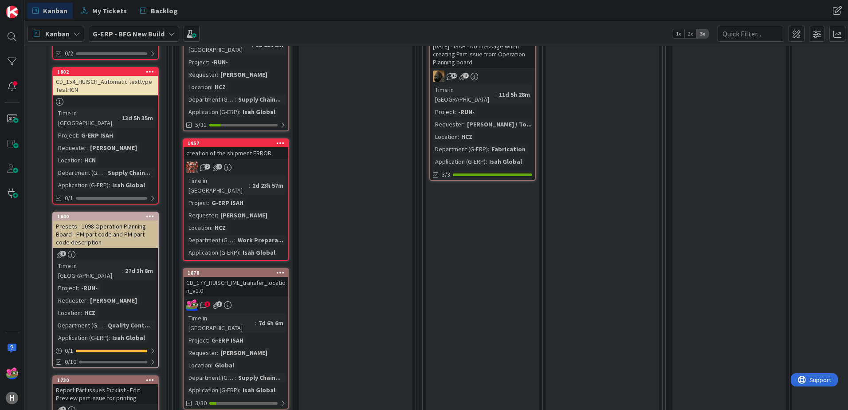
scroll to position [621, 0]
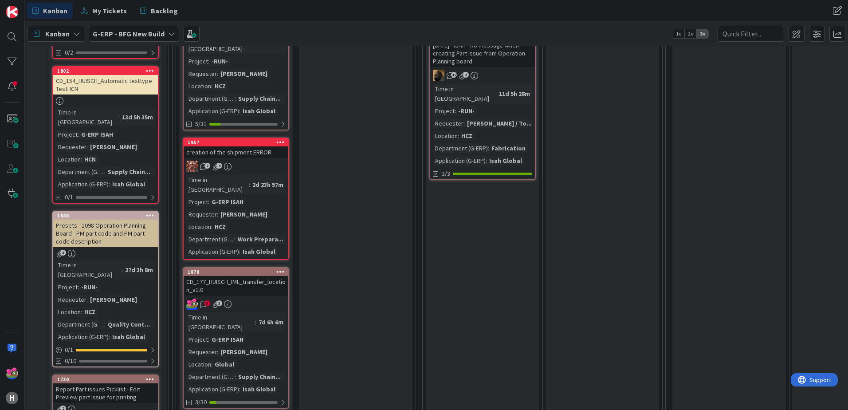
click at [266, 276] on div "CD_177_HUISCH_IML_transfer_location_v1.0" at bounding box center [236, 286] width 105 height 20
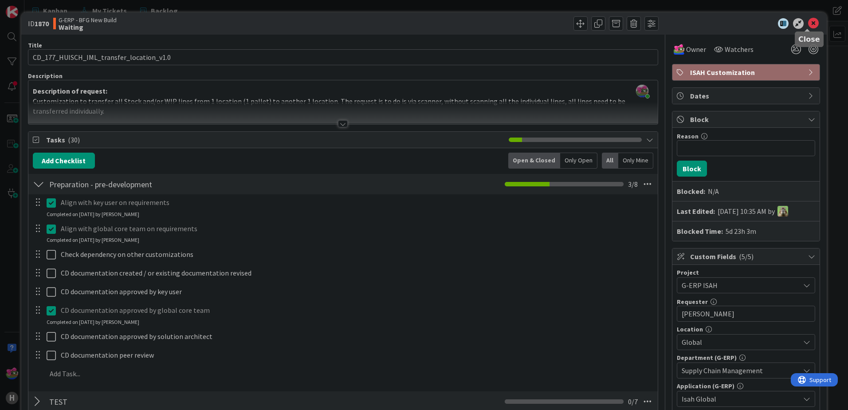
click at [809, 25] on icon at bounding box center [813, 23] width 11 height 11
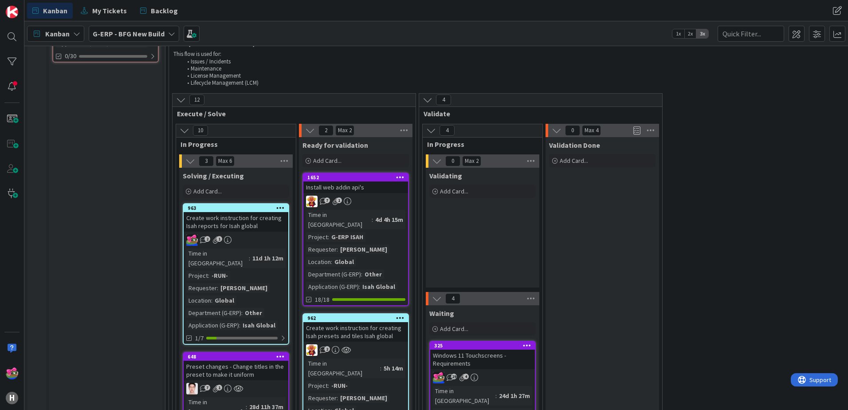
scroll to position [1374, 0]
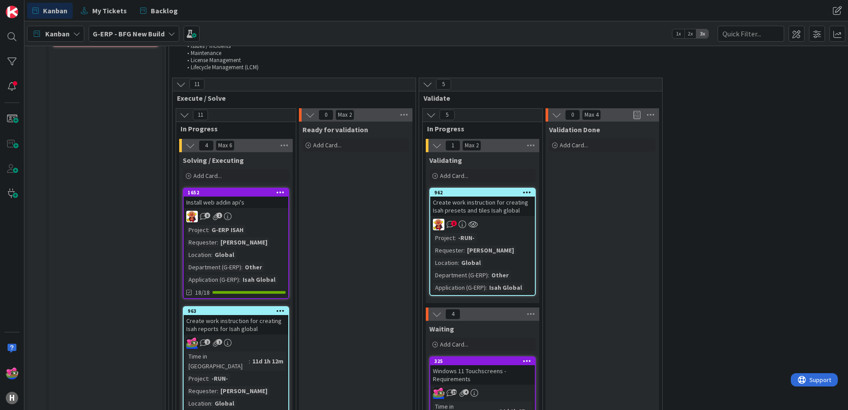
click at [510, 219] on div "3" at bounding box center [482, 225] width 105 height 12
